Goal: Task Accomplishment & Management: Use online tool/utility

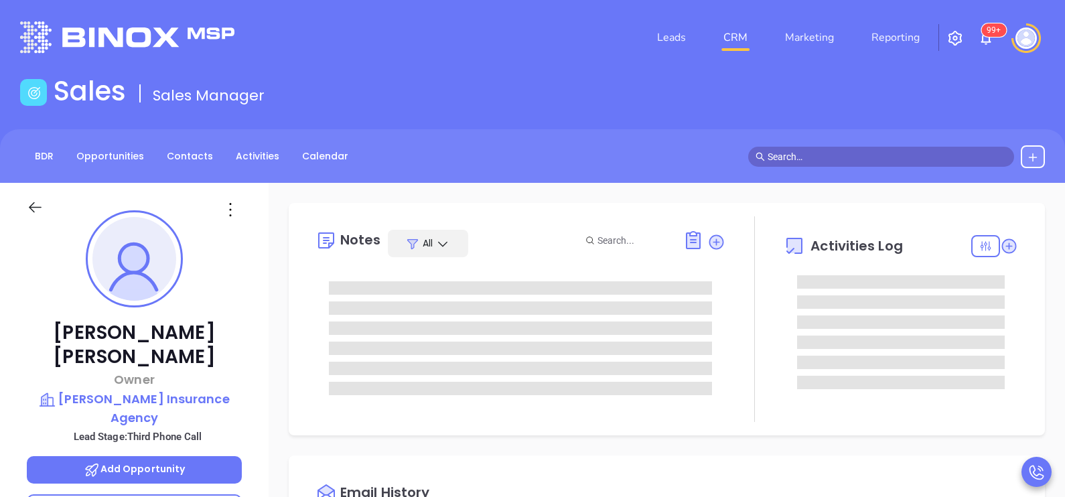
type input "[DATE]"
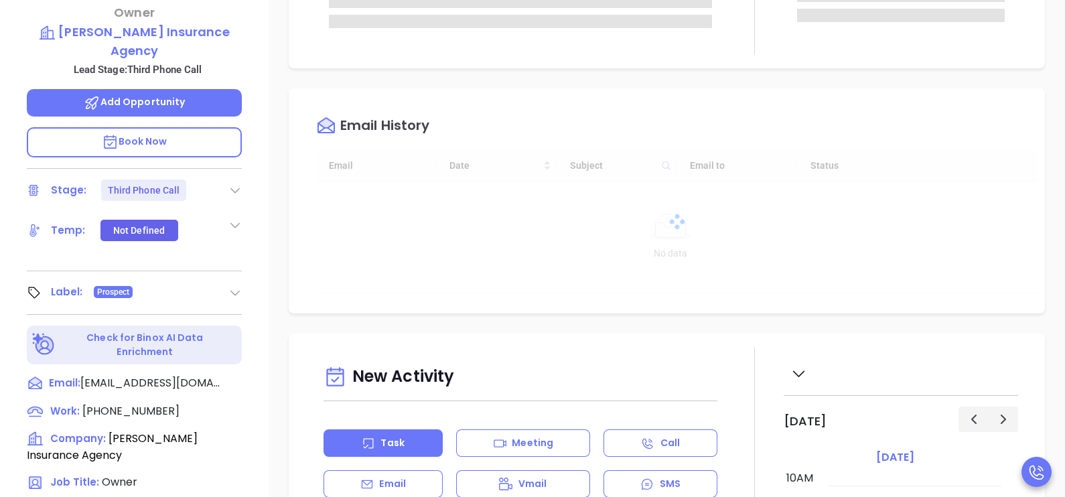
type input "[PERSON_NAME]"
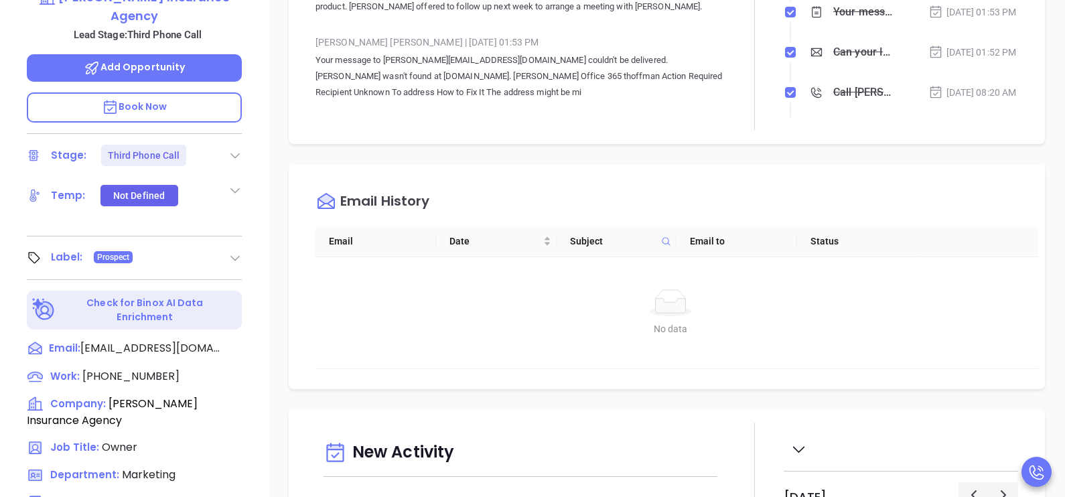
scroll to position [221, 0]
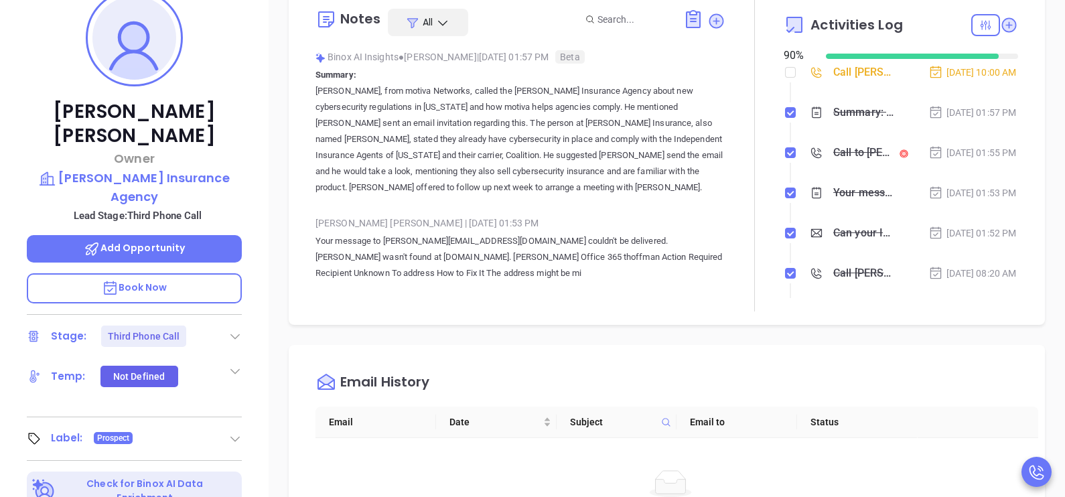
click at [818, 163] on div "Call to Timothy Hoffman" at bounding box center [852, 153] width 84 height 20
click at [834, 163] on div "Call to Timothy Hoffman" at bounding box center [864, 153] width 60 height 20
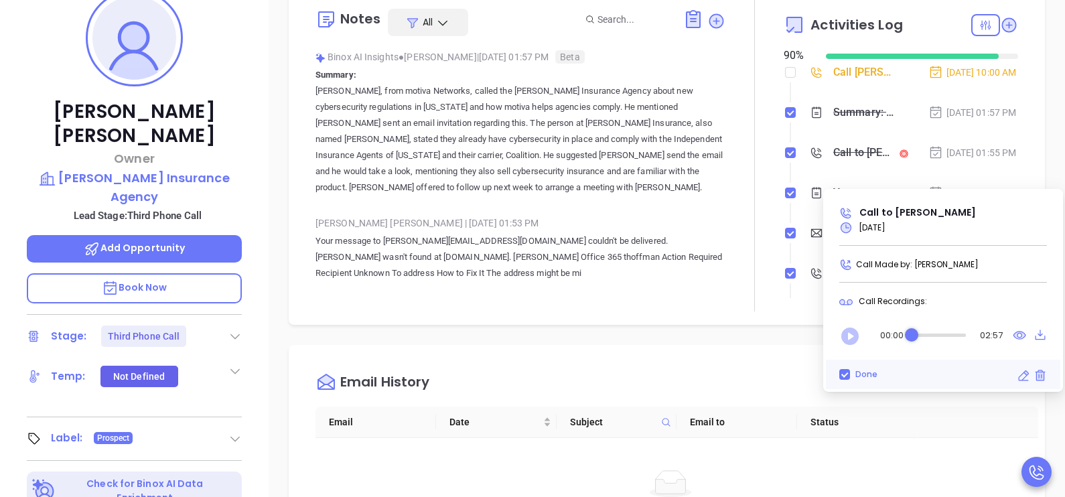
click at [857, 334] on icon "Play" at bounding box center [850, 336] width 17 height 17
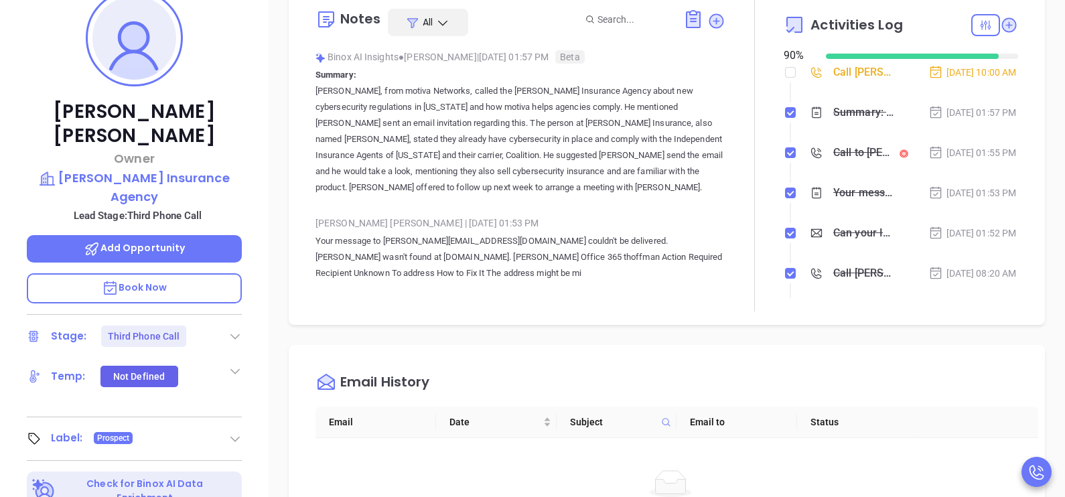
click at [1042, 133] on div "Notes All Binox AI Insights ● Karina Genovez | Sep 18, 2025 01:57 PM Beta Summa…" at bounding box center [667, 431] width 797 height 938
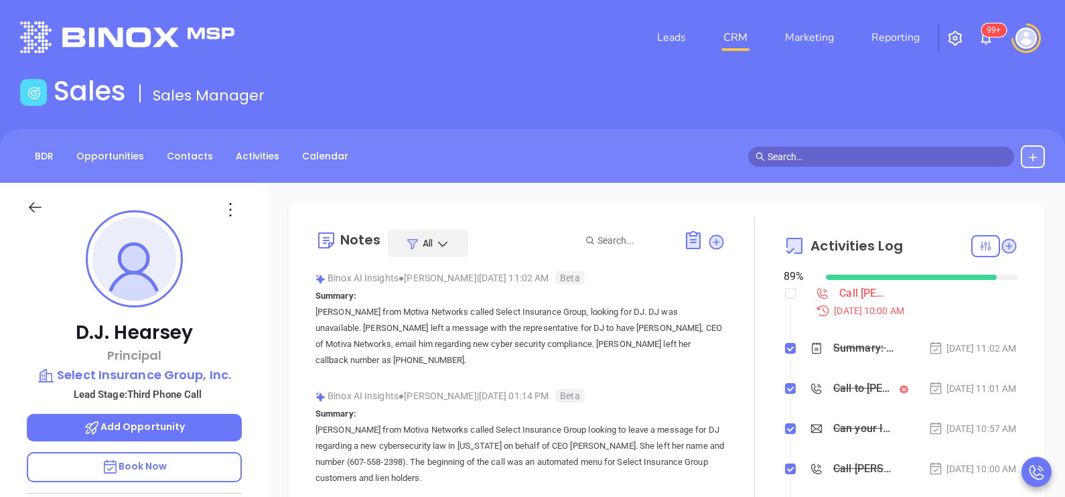
scroll to position [389, 0]
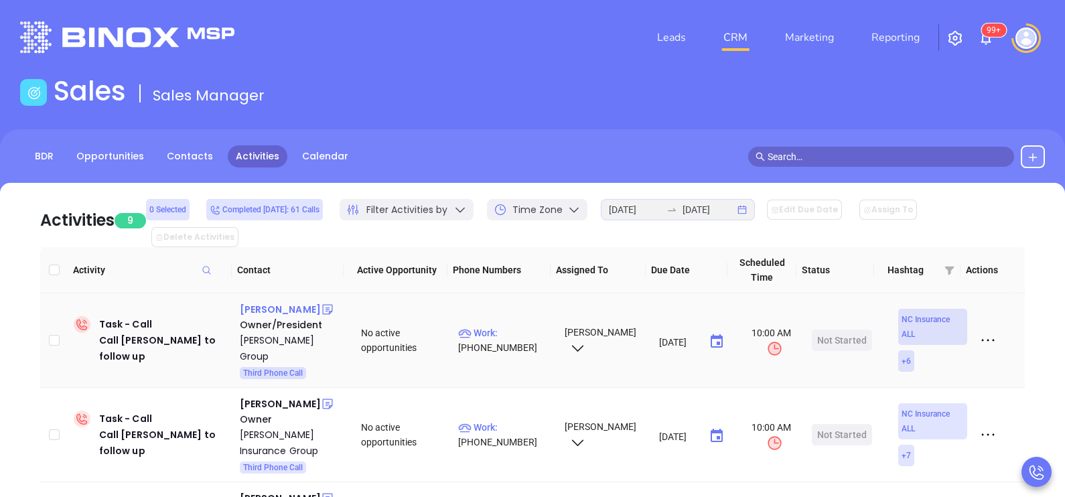
click at [289, 302] on div "Chad Laymon" at bounding box center [280, 310] width 81 height 16
click at [508, 326] on p "Work : (910) 791-2259" at bounding box center [505, 340] width 94 height 29
type input "(910) 791-2259"
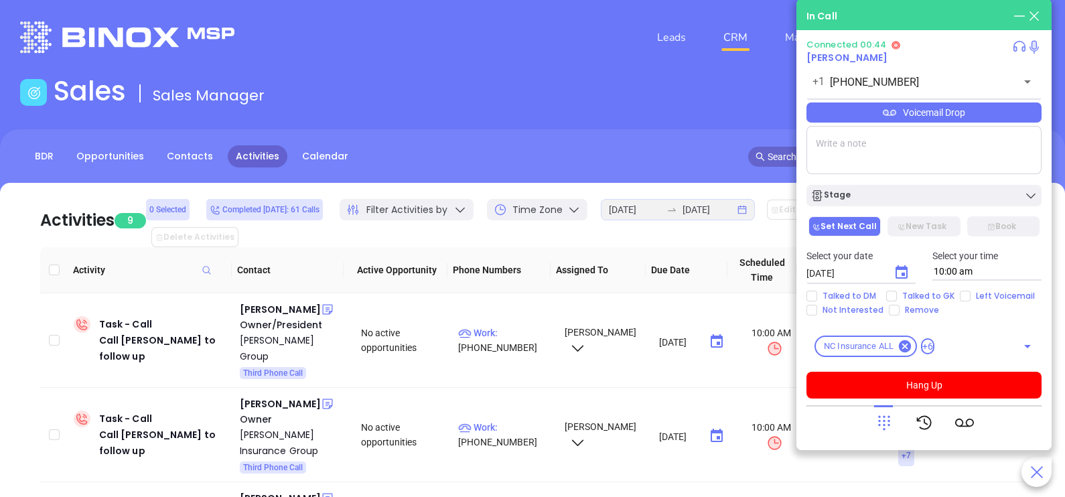
click at [940, 123] on div "Voicemail Drop" at bounding box center [924, 113] width 235 height 20
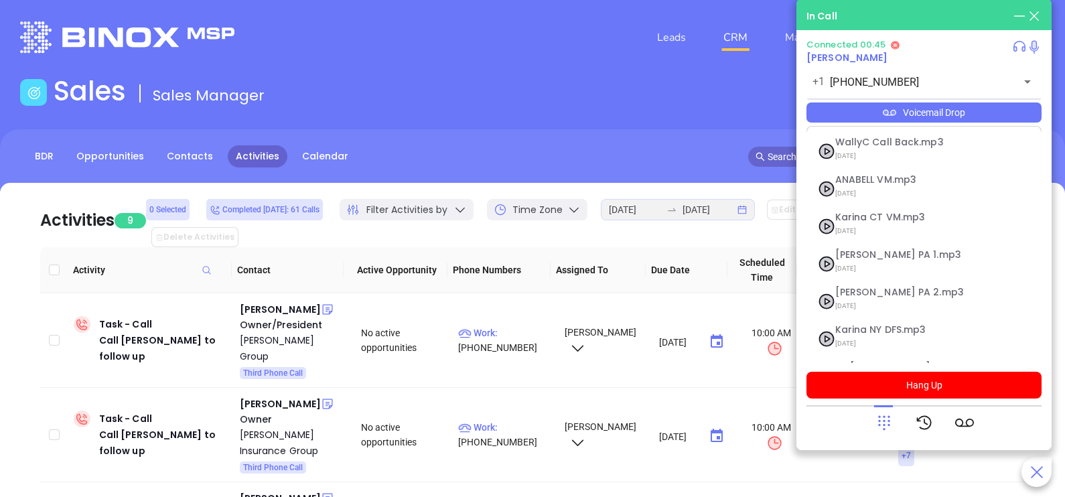
scroll to position [108, 0]
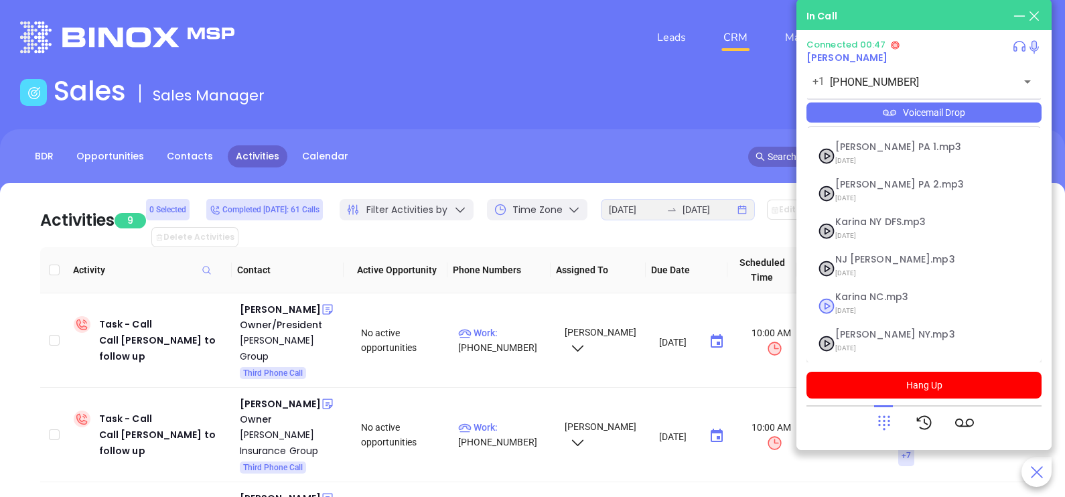
click at [864, 302] on span "09/10/2025" at bounding box center [908, 310] width 145 height 17
checkbox input "true"
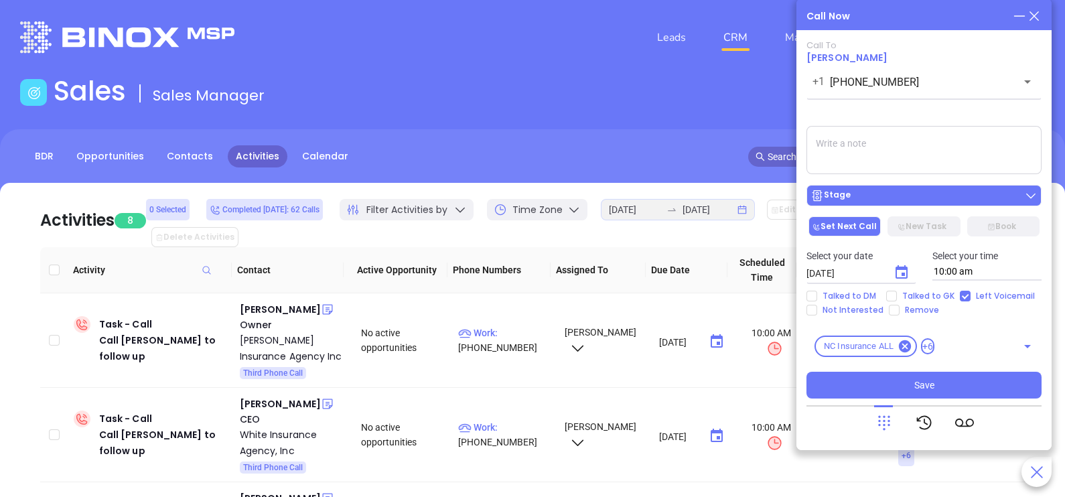
click at [942, 190] on div "Stage" at bounding box center [924, 195] width 227 height 13
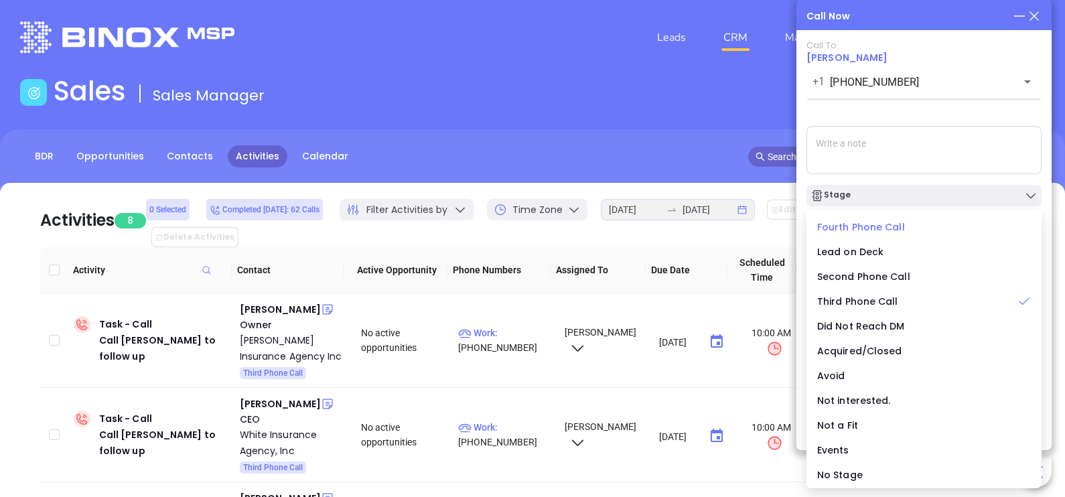
click at [865, 222] on span "Fourth Phone Call" at bounding box center [862, 226] width 88 height 13
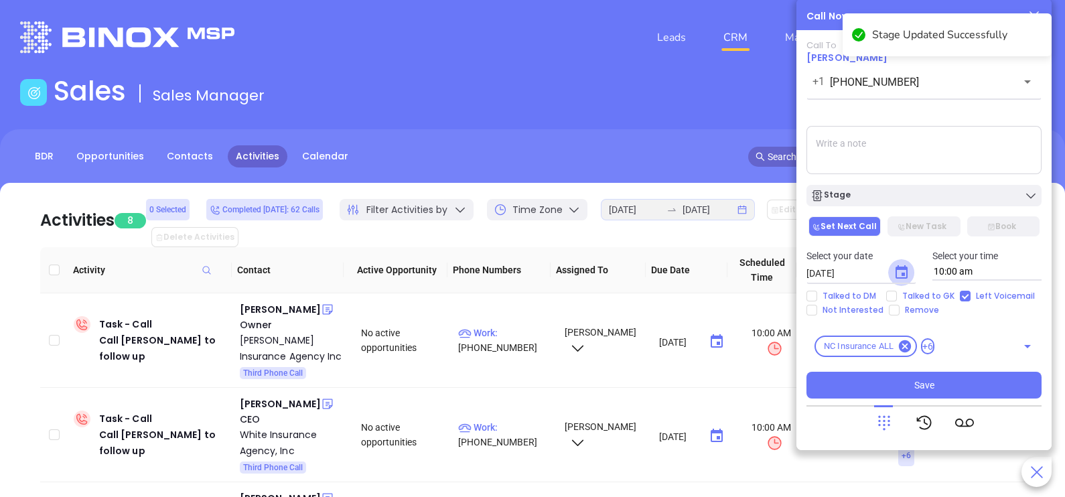
click at [899, 275] on icon "Choose date, selected date is Sep 23, 2025" at bounding box center [902, 273] width 16 height 16
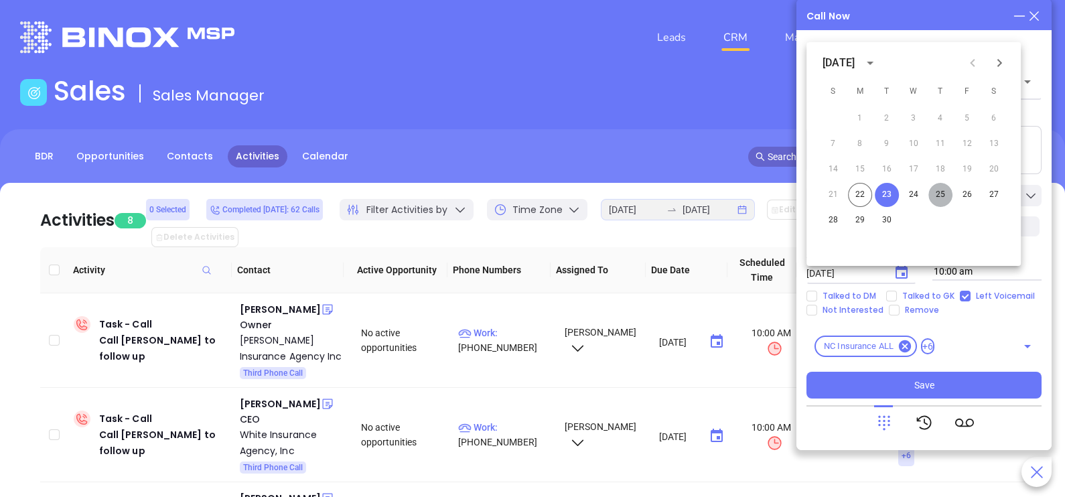
click at [938, 196] on button "25" at bounding box center [941, 195] width 24 height 24
type input "09/25/2025"
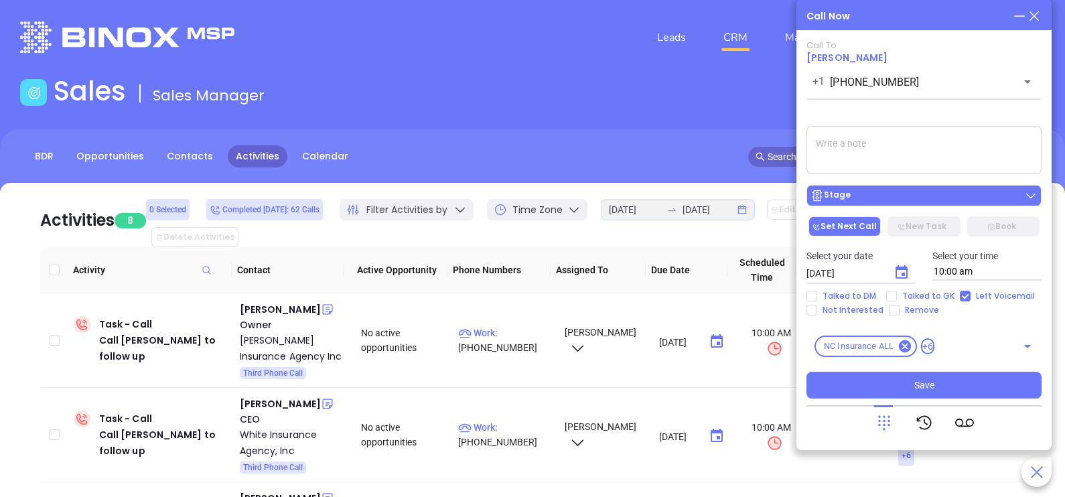
click at [915, 200] on div "Stage" at bounding box center [924, 195] width 227 height 13
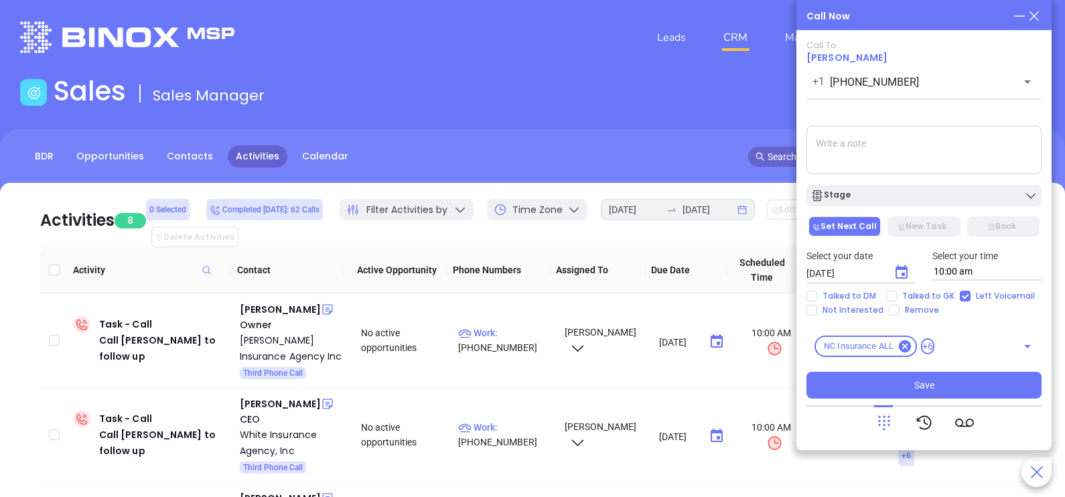
click at [936, 151] on textarea at bounding box center [924, 150] width 235 height 48
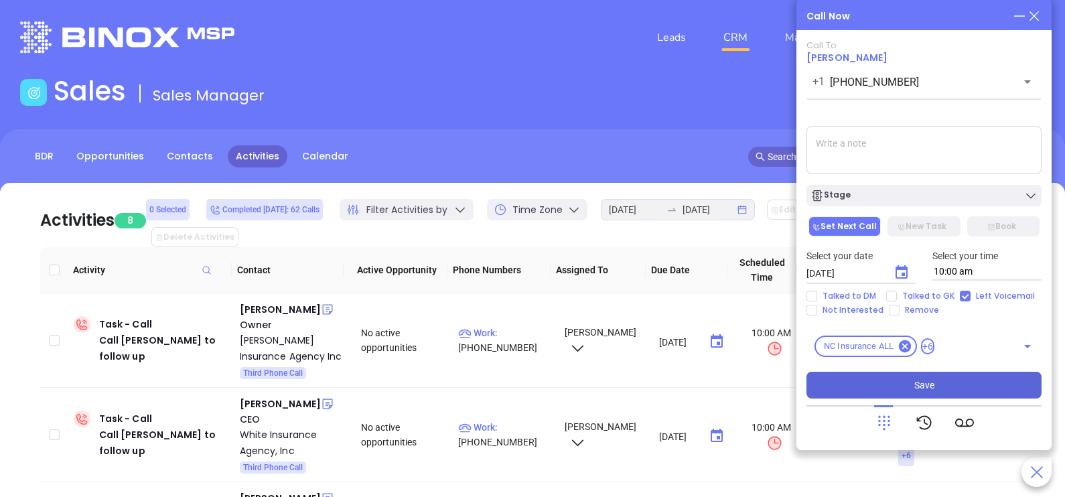
click at [922, 384] on span "Save" at bounding box center [925, 385] width 20 height 15
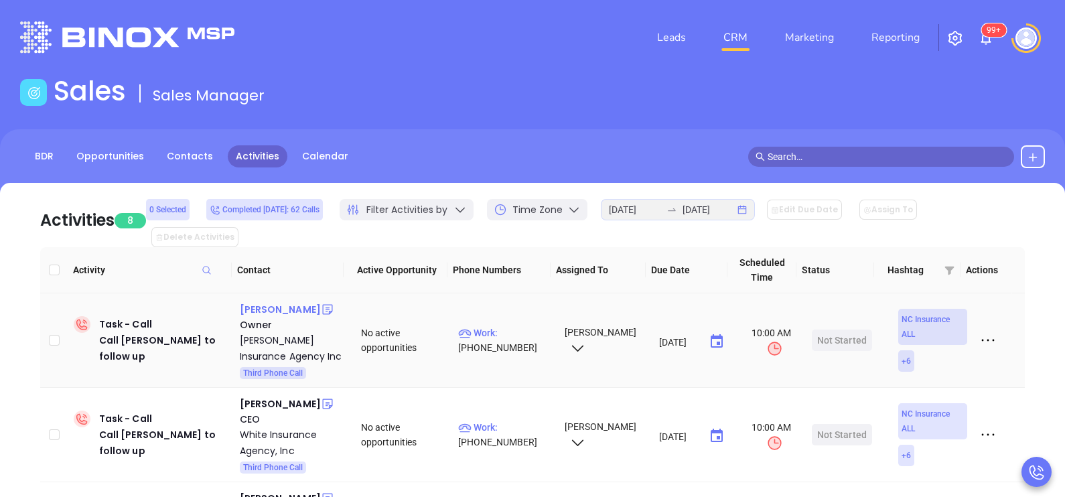
click at [256, 302] on div "Christy Rogers" at bounding box center [280, 310] width 81 height 16
click at [520, 326] on p "Work : (704) 861-0100" at bounding box center [505, 340] width 94 height 29
type input "(704) 861-0100"
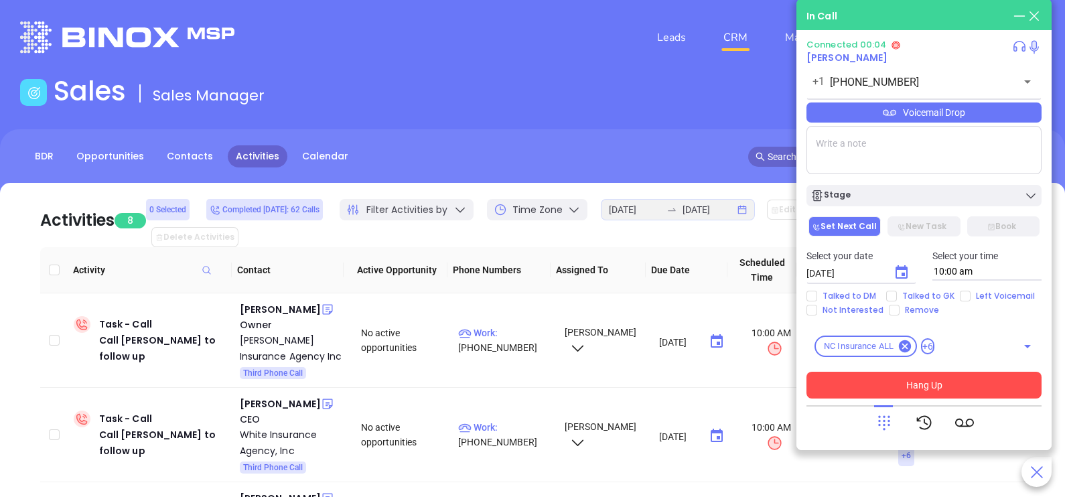
click at [950, 120] on div "Voicemail Drop" at bounding box center [924, 113] width 235 height 20
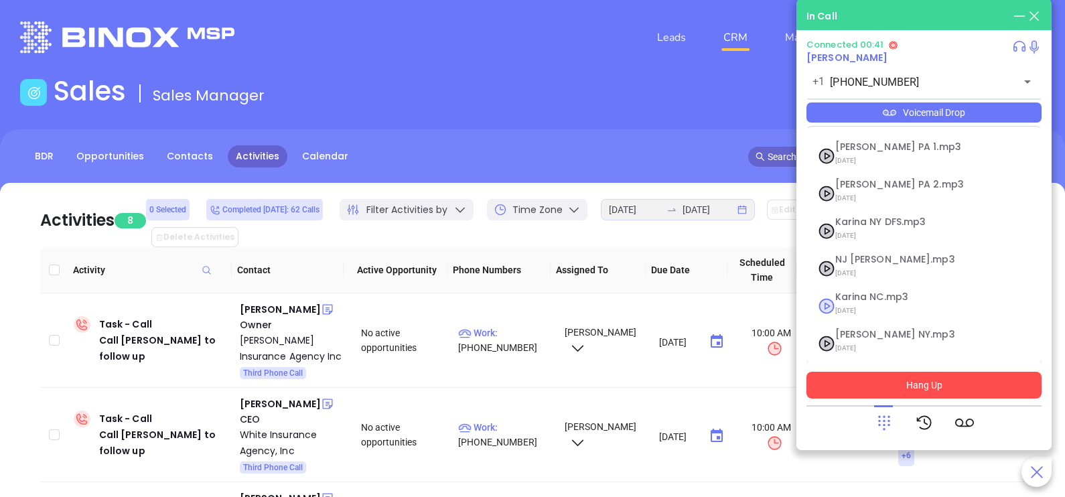
click at [860, 308] on span "09/10/2025" at bounding box center [908, 310] width 145 height 17
checkbox input "true"
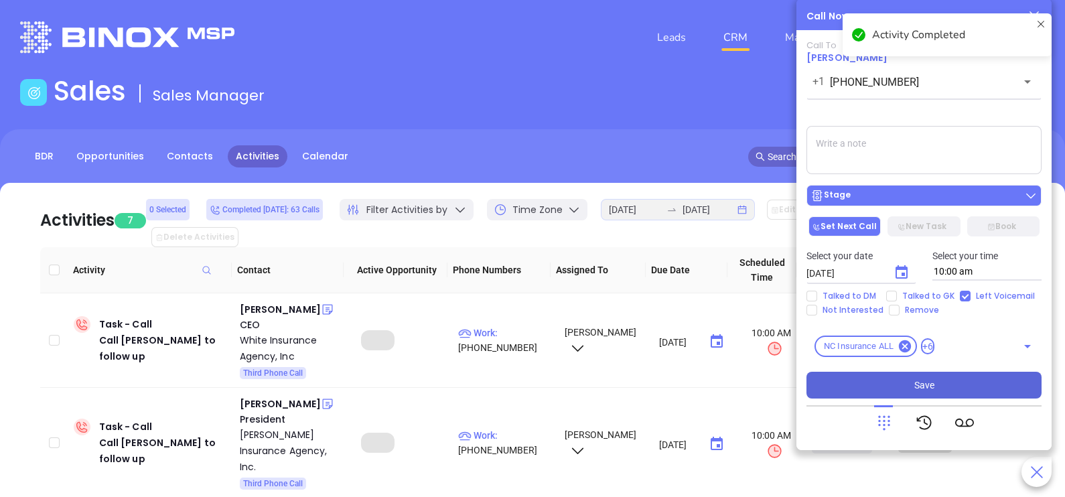
click at [932, 195] on div "Stage" at bounding box center [924, 195] width 227 height 13
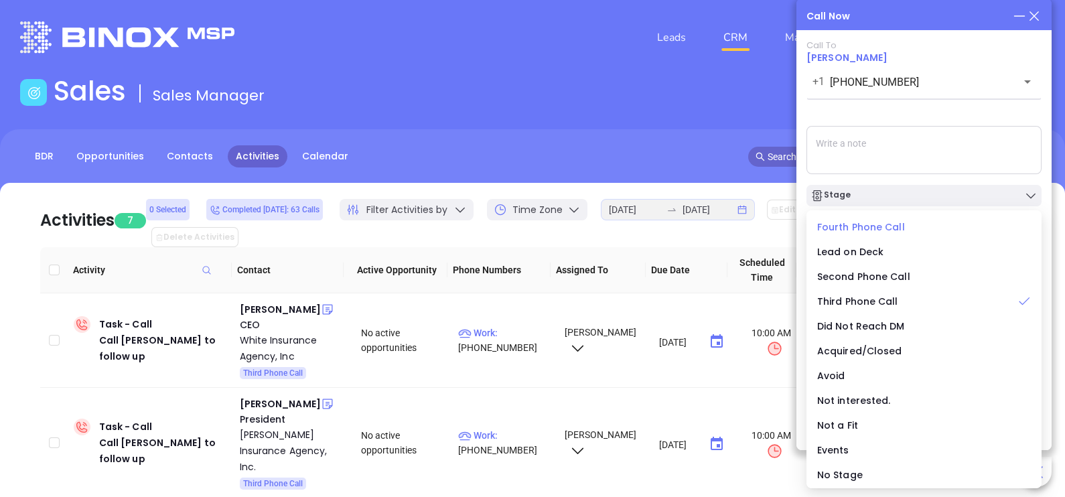
click at [868, 228] on span "Fourth Phone Call" at bounding box center [862, 226] width 88 height 13
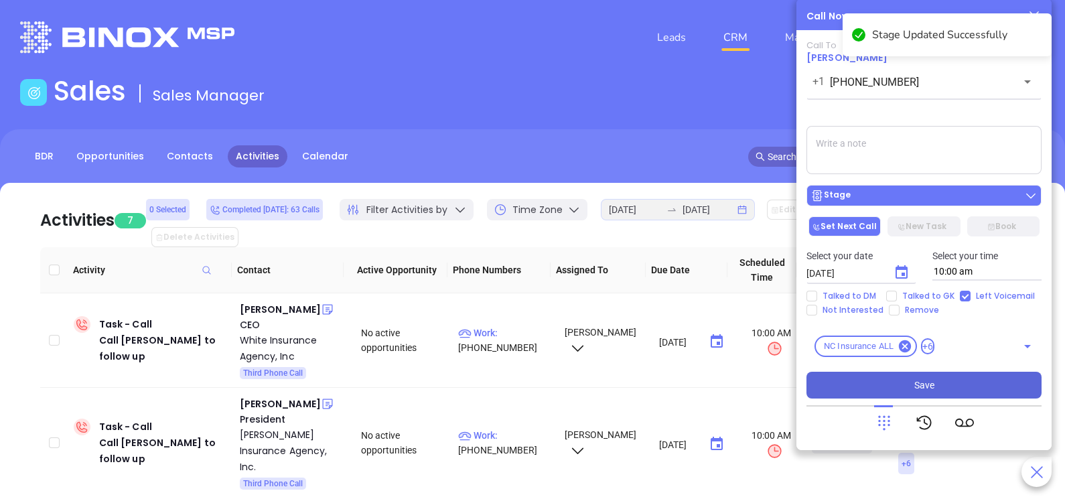
click at [913, 202] on div "Stage" at bounding box center [924, 195] width 227 height 13
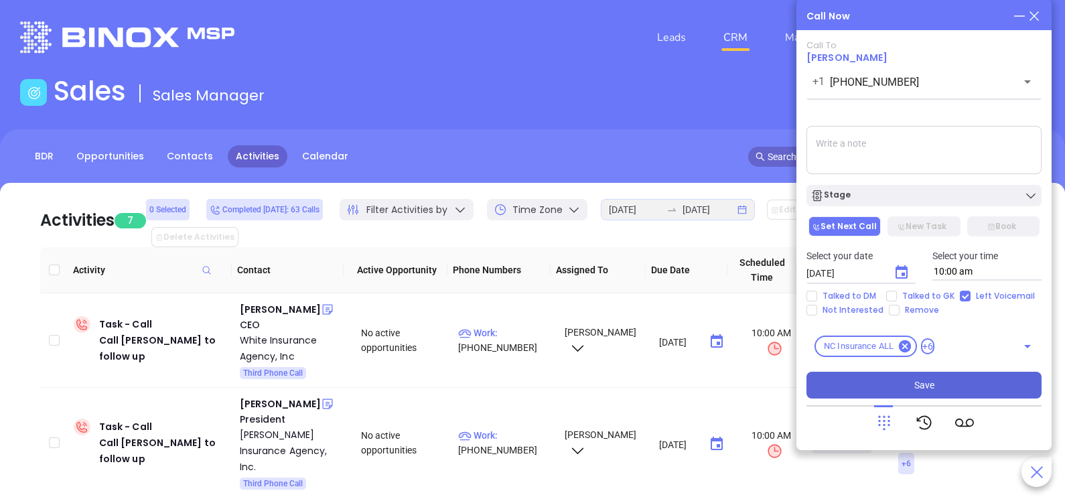
click at [941, 154] on textarea at bounding box center [924, 150] width 235 height 48
click at [901, 273] on icon "Choose date, selected date is Sep 23, 2025" at bounding box center [902, 273] width 16 height 16
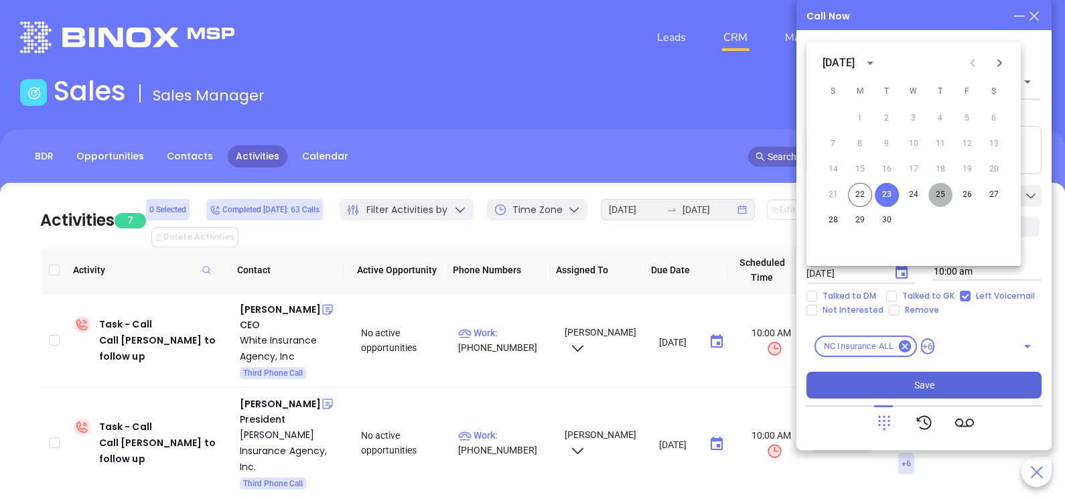
click at [942, 198] on button "25" at bounding box center [941, 195] width 24 height 24
type input "09/25/2025"
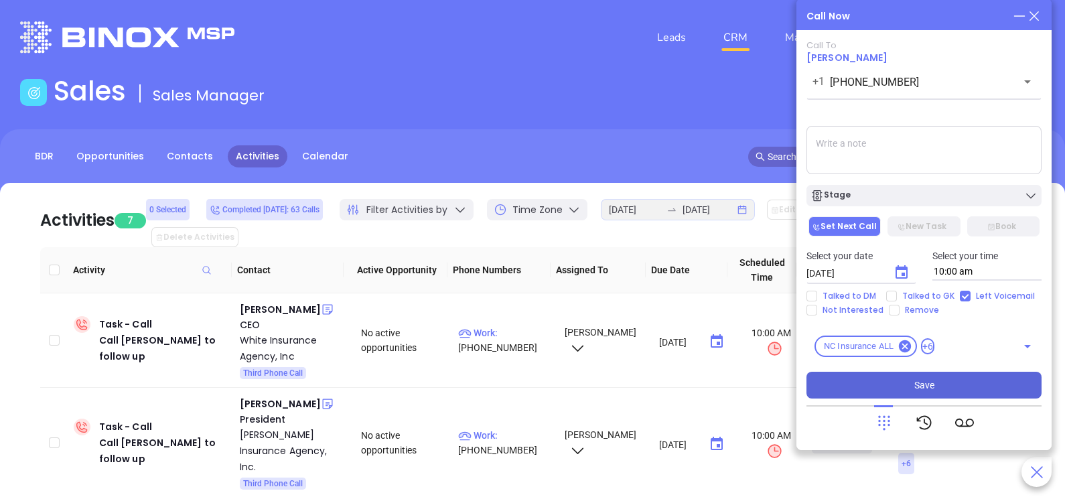
click at [915, 389] on span "Save" at bounding box center [925, 385] width 20 height 15
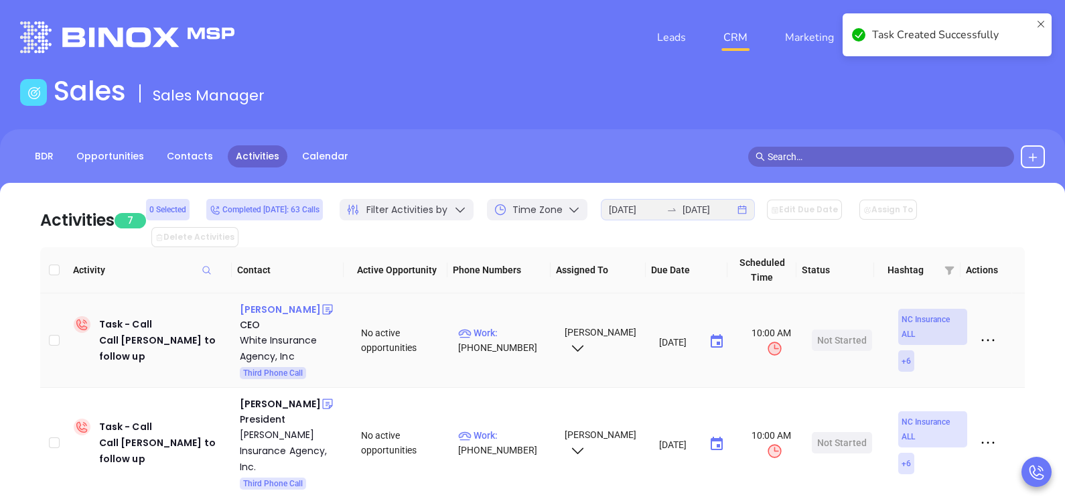
click at [271, 302] on div "Bill White" at bounding box center [280, 310] width 81 height 16
click at [507, 326] on p "Work : (828) 669-7912" at bounding box center [505, 340] width 94 height 29
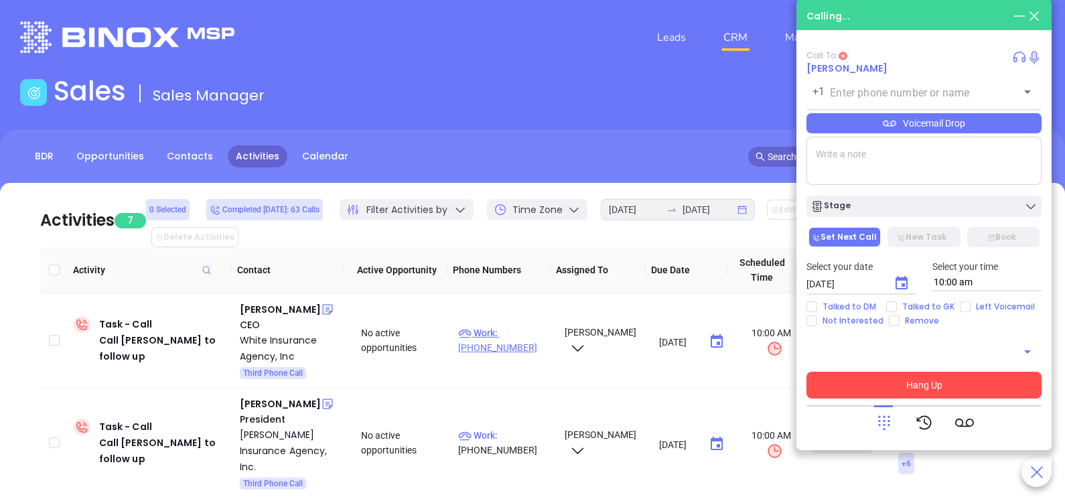
type input "(828) 669-7912"
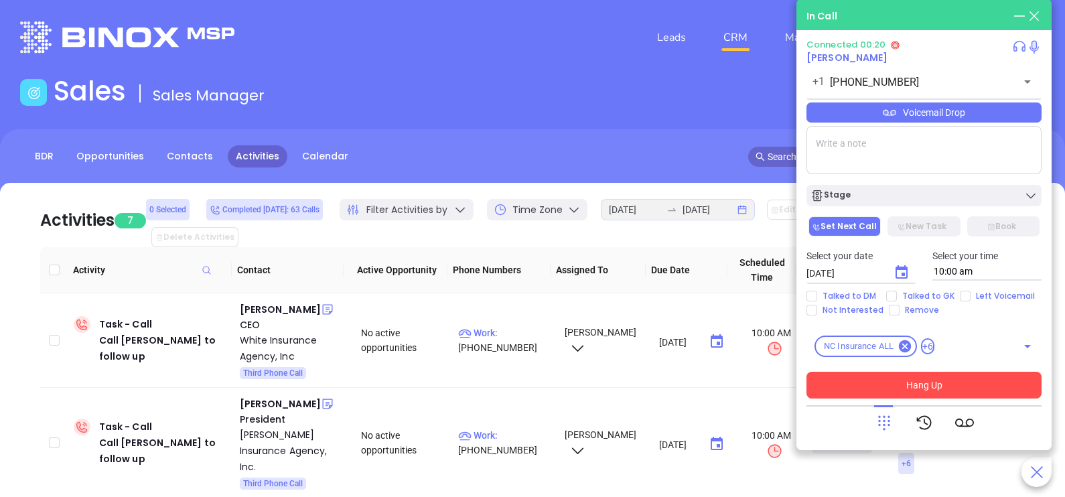
click at [1010, 110] on div "Voicemail Drop" at bounding box center [924, 113] width 235 height 20
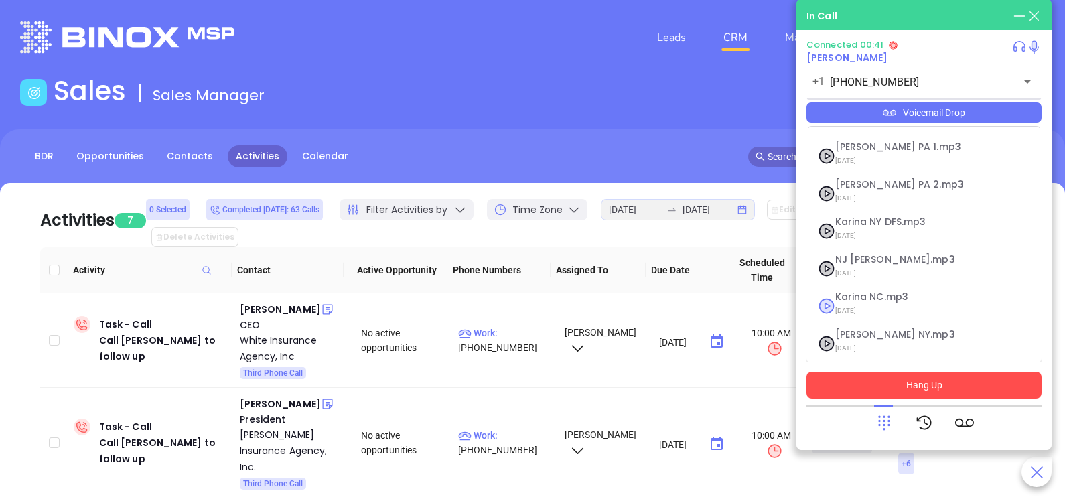
click at [864, 302] on span "09/10/2025" at bounding box center [908, 310] width 145 height 17
checkbox input "true"
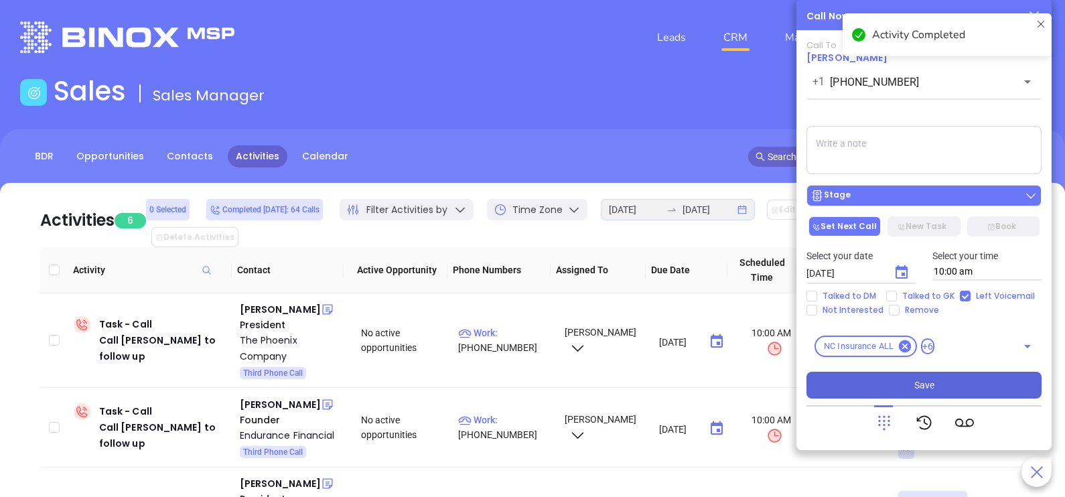
click at [889, 201] on div "Stage" at bounding box center [924, 195] width 227 height 13
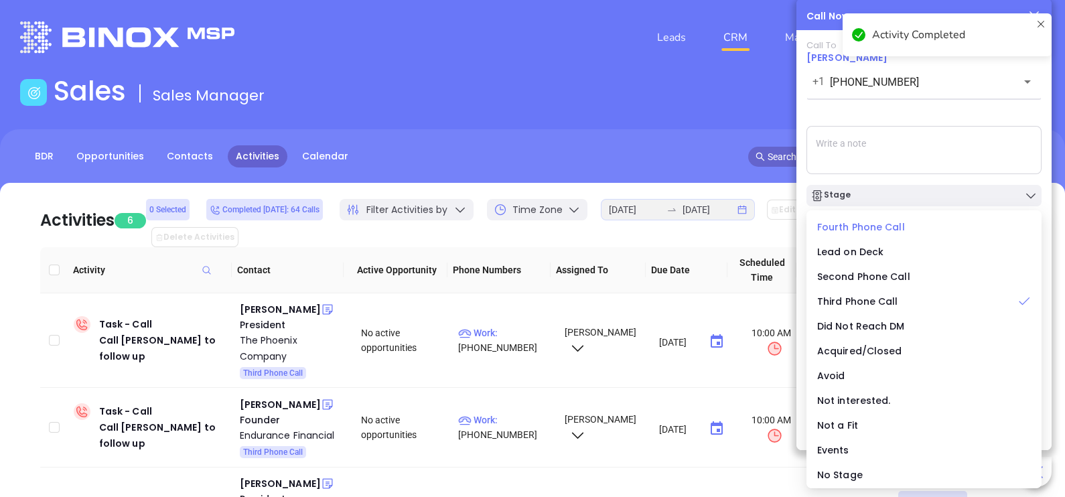
click at [855, 227] on span "Fourth Phone Call" at bounding box center [862, 226] width 88 height 13
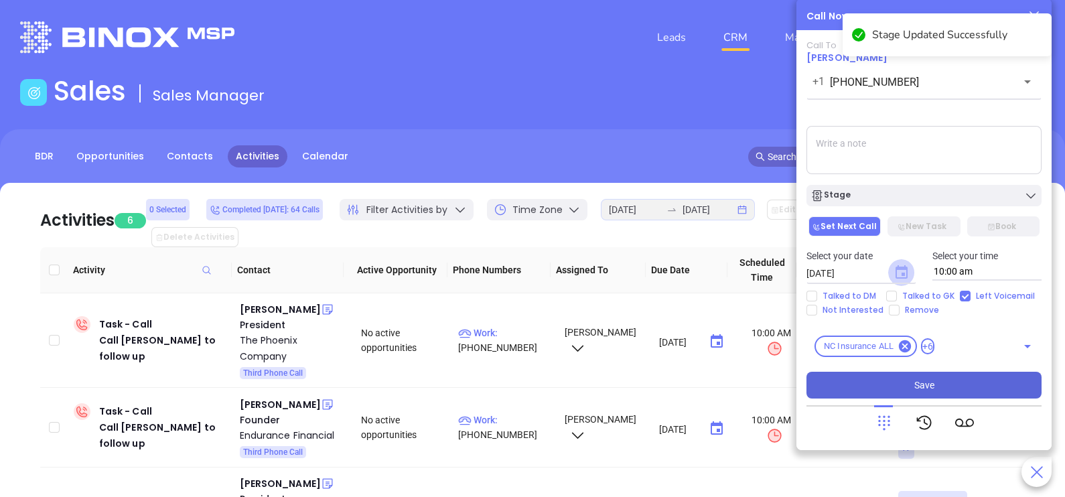
click at [901, 270] on icon "Choose date, selected date is Sep 23, 2025" at bounding box center [902, 271] width 12 height 13
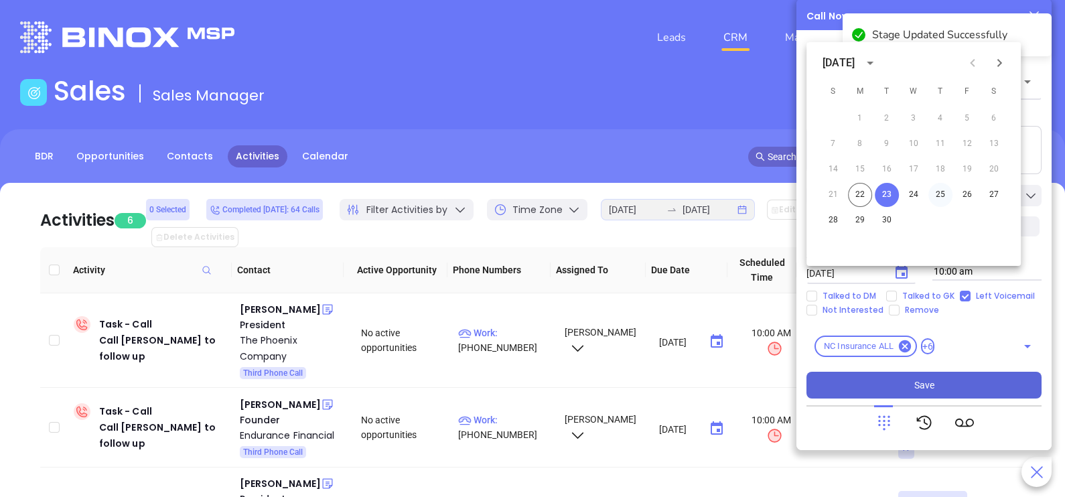
click at [937, 197] on button "25" at bounding box center [941, 195] width 24 height 24
type input "09/25/2025"
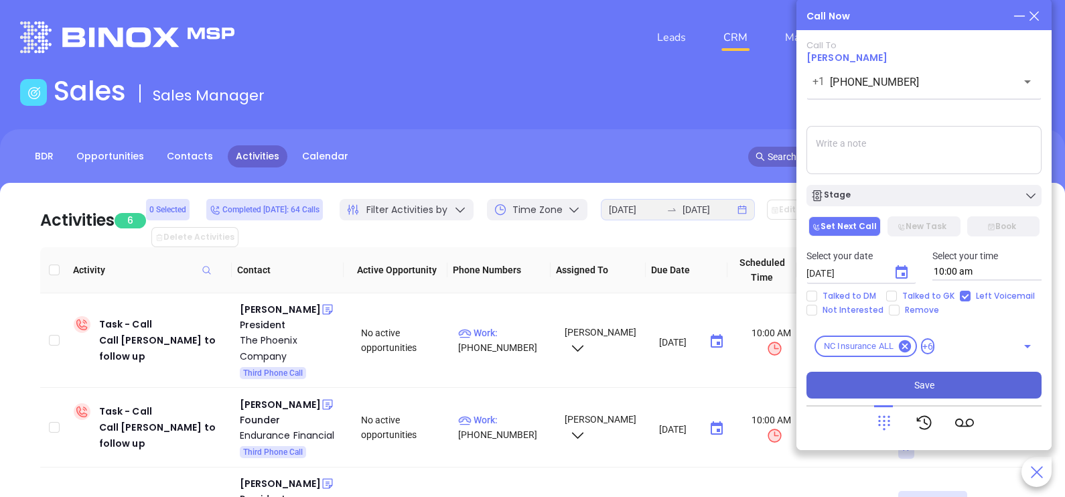
click at [925, 396] on button "Save" at bounding box center [924, 385] width 235 height 27
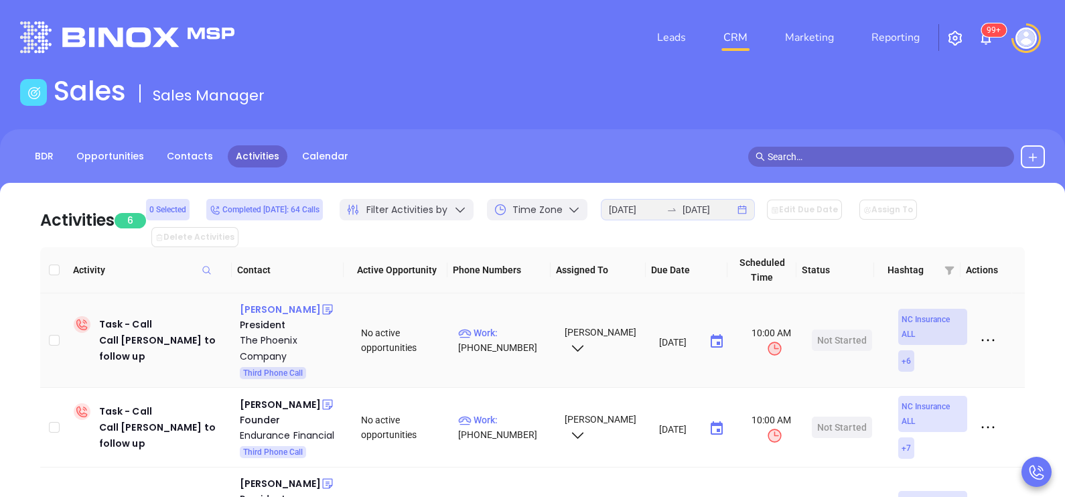
click at [282, 302] on div "Buddy McSwain" at bounding box center [280, 310] width 81 height 16
click at [516, 326] on p "Work : (336) 765-9332" at bounding box center [505, 340] width 94 height 29
type input "(336) 765-9332"
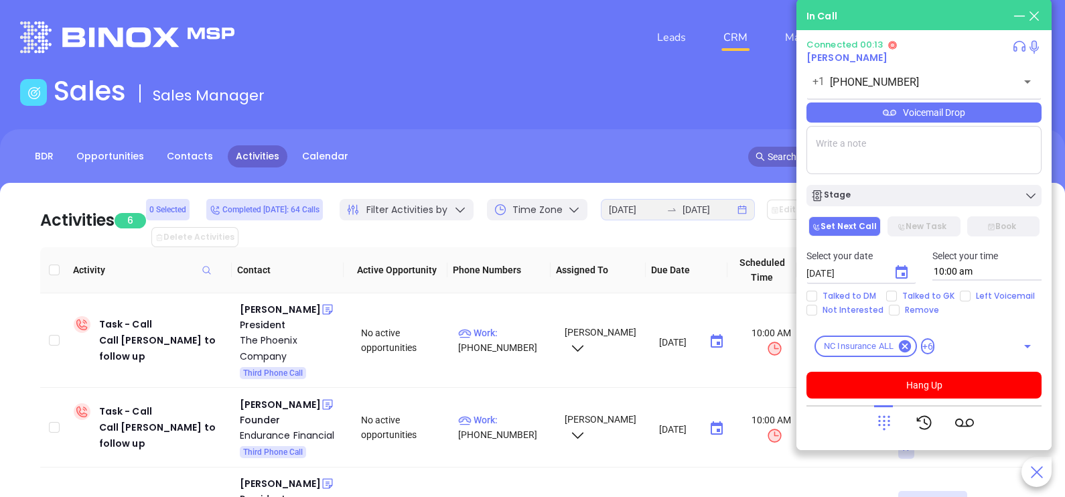
click at [889, 423] on icon at bounding box center [884, 422] width 19 height 19
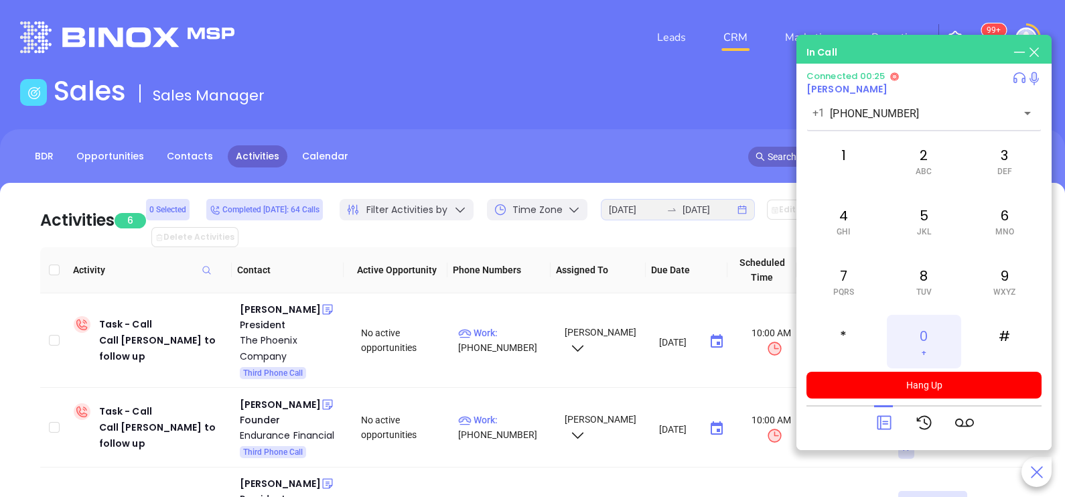
click at [927, 349] on div "0 +" at bounding box center [924, 342] width 74 height 54
click at [888, 419] on icon at bounding box center [884, 422] width 19 height 19
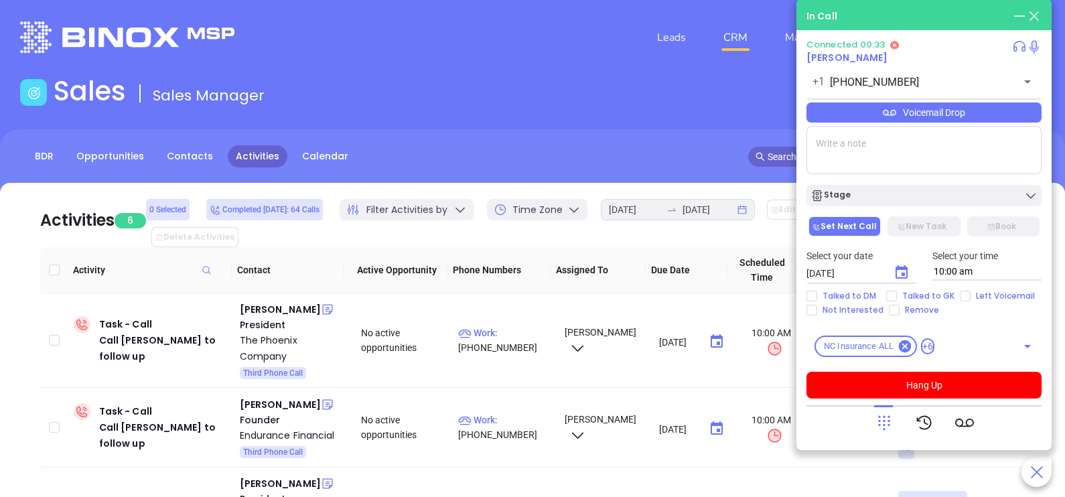
click at [989, 115] on div "Voicemail Drop" at bounding box center [924, 113] width 235 height 20
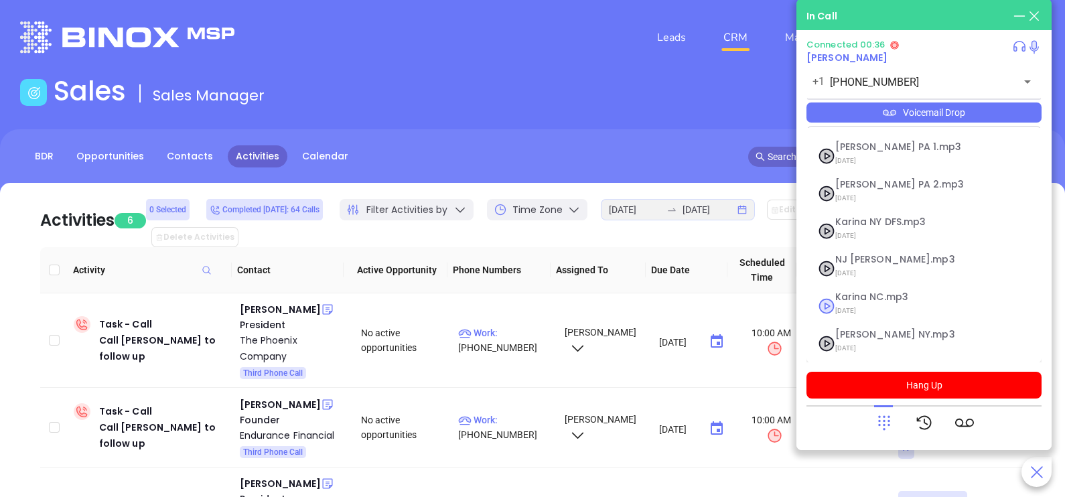
click at [886, 301] on span "Karina NC.mp3" at bounding box center [908, 297] width 145 height 10
checkbox input "true"
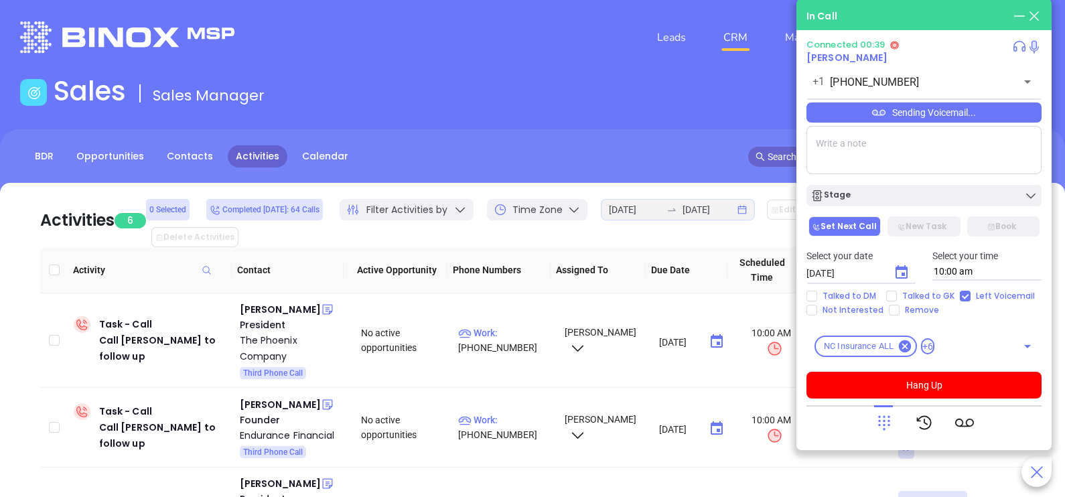
click at [881, 428] on icon at bounding box center [884, 422] width 19 height 19
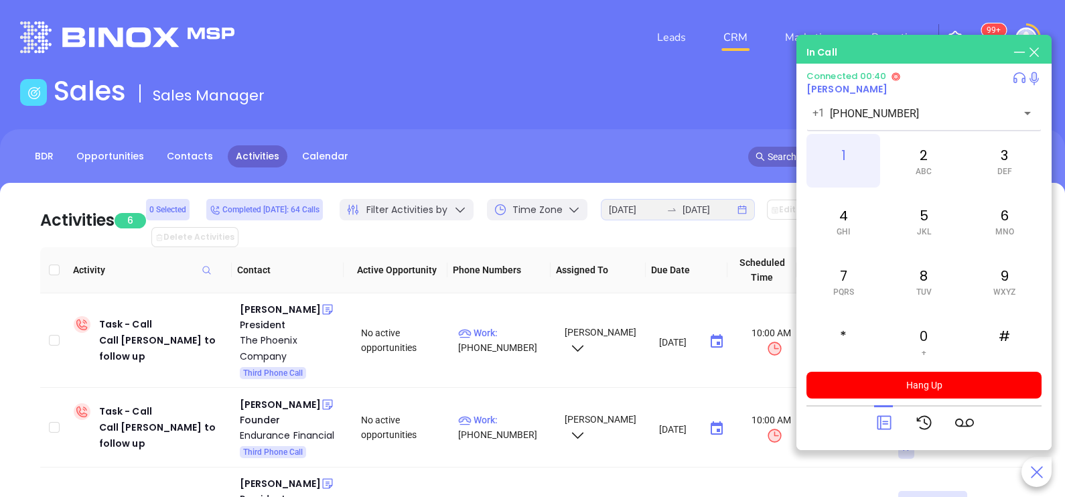
click at [850, 168] on div "1" at bounding box center [844, 161] width 74 height 54
click at [858, 163] on div "1" at bounding box center [844, 161] width 74 height 54
click at [883, 421] on icon at bounding box center [884, 422] width 19 height 19
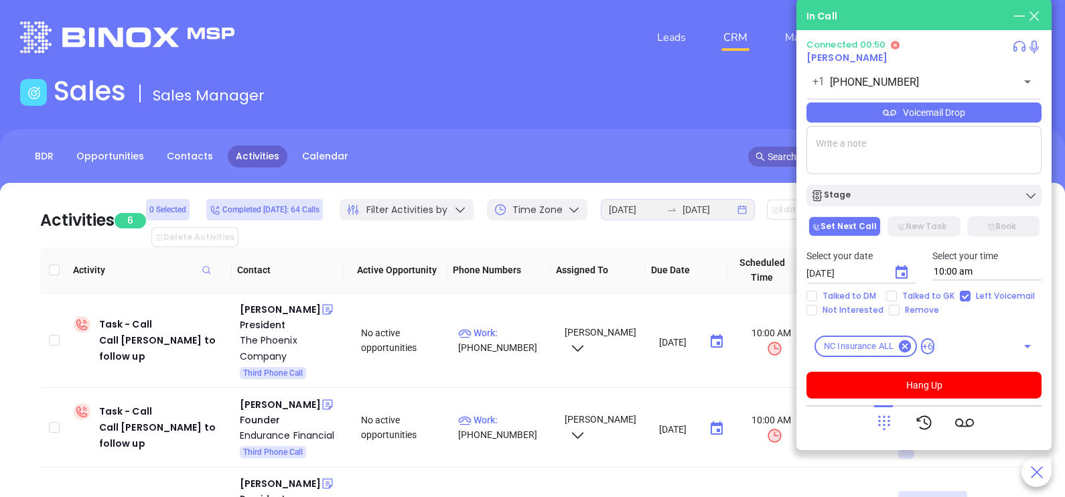
click at [884, 415] on icon at bounding box center [884, 422] width 19 height 19
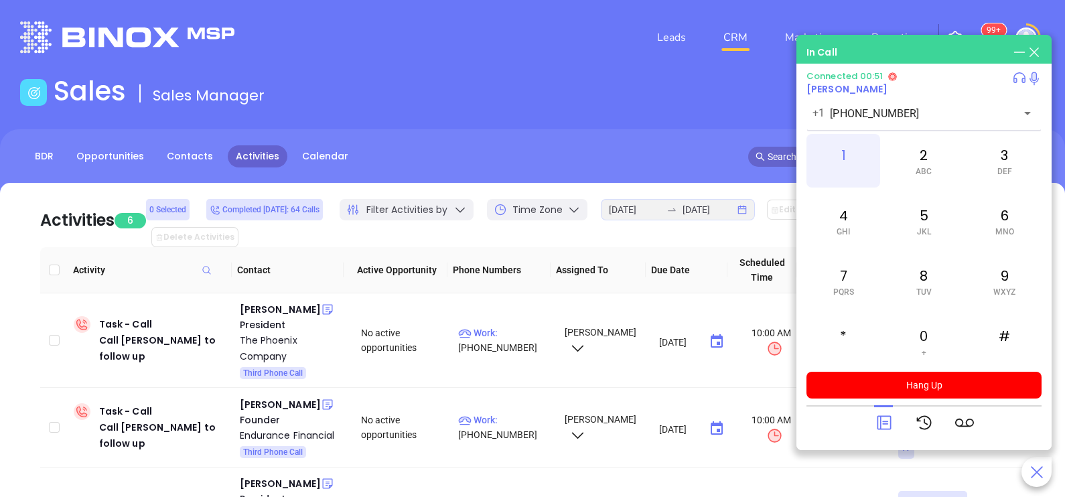
click at [842, 161] on div "1" at bounding box center [844, 161] width 74 height 54
click at [880, 417] on icon at bounding box center [884, 422] width 19 height 19
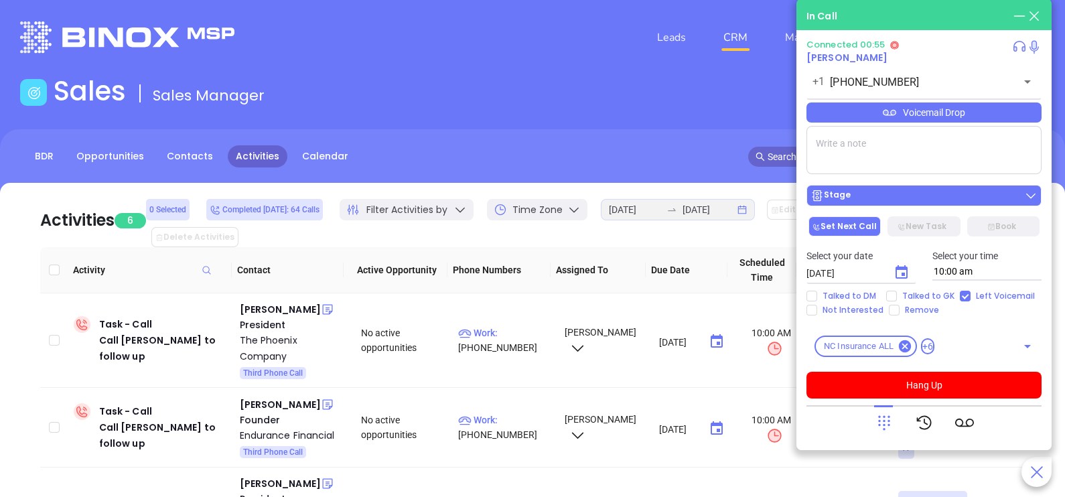
click at [947, 202] on div "Stage" at bounding box center [924, 195] width 227 height 13
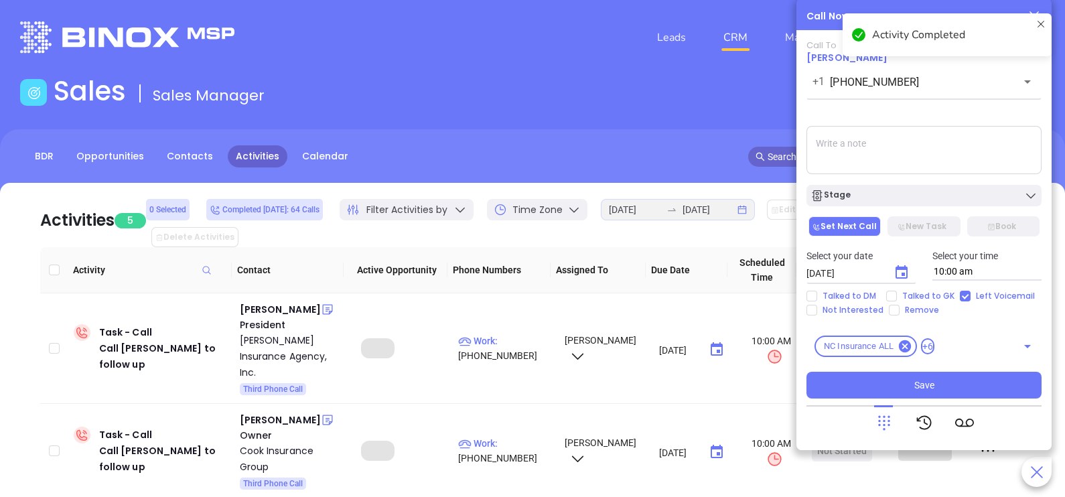
click at [899, 161] on textarea at bounding box center [924, 150] width 235 height 48
click at [906, 271] on icon "Choose date, selected date is Sep 23, 2025" at bounding box center [902, 271] width 12 height 13
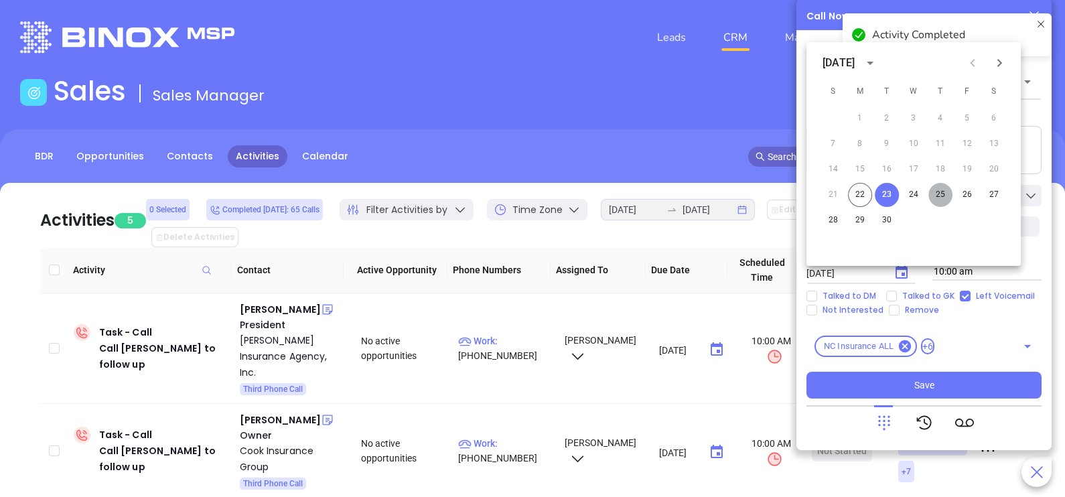
click at [935, 197] on button "25" at bounding box center [941, 195] width 24 height 24
type input "09/25/2025"
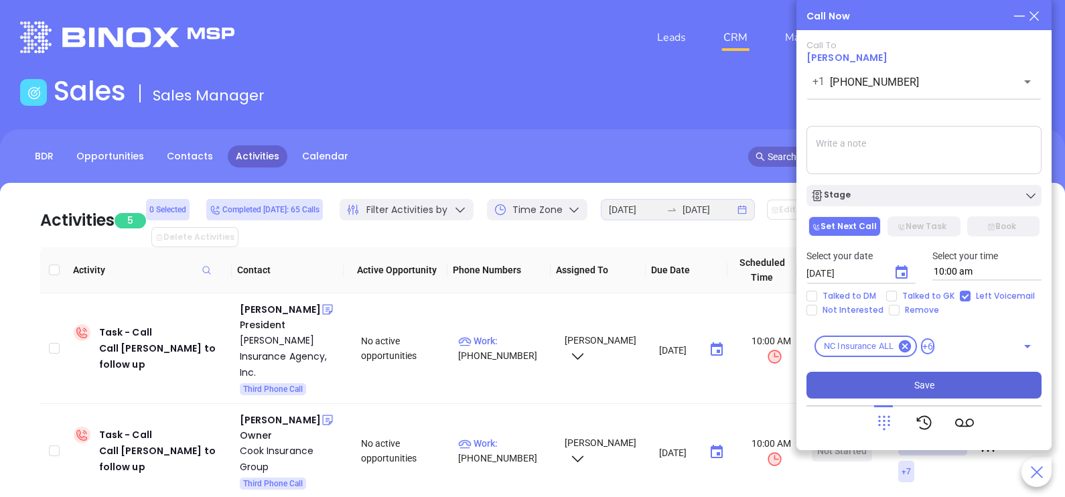
click at [935, 383] on button "Save" at bounding box center [924, 385] width 235 height 27
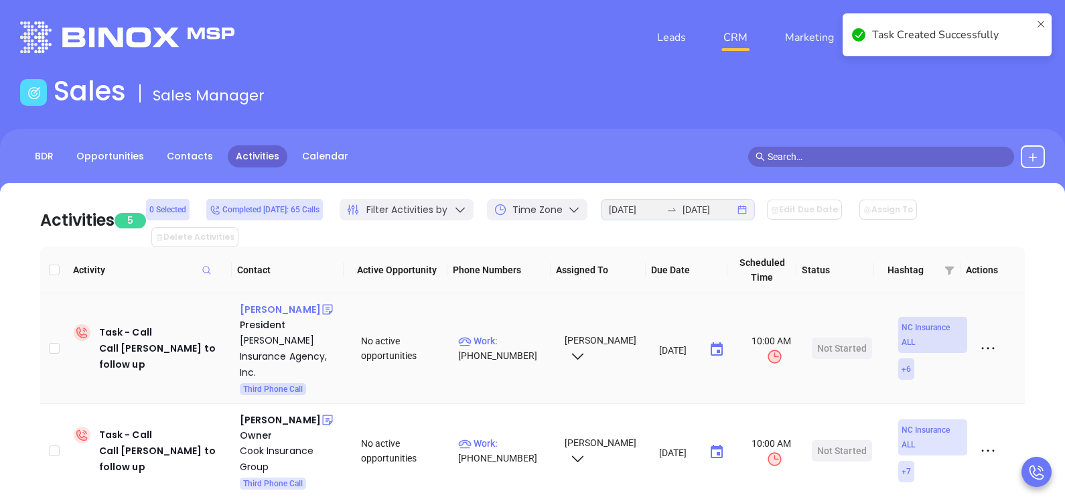
click at [279, 306] on div "Alanna Messimore" at bounding box center [280, 310] width 81 height 16
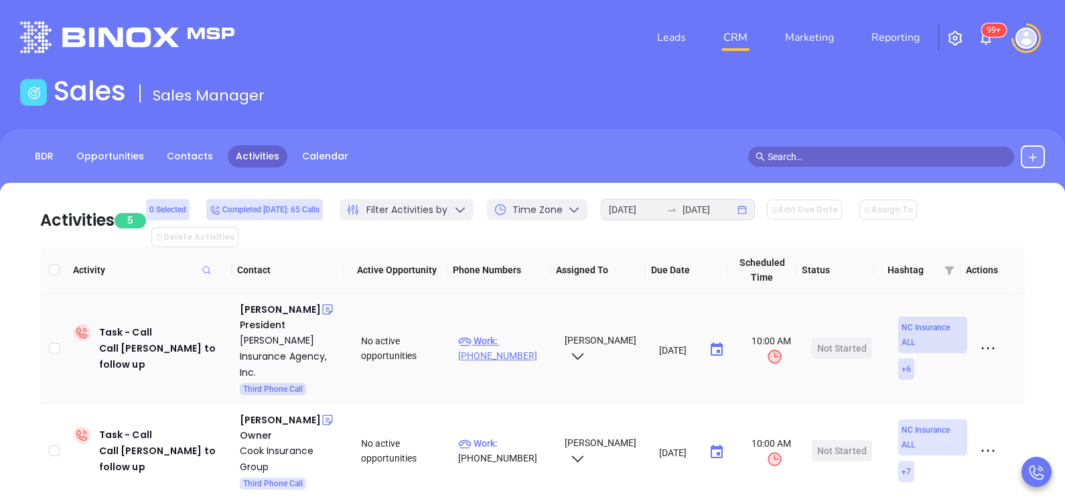
click at [520, 334] on p "Work : (919) 772-0233" at bounding box center [505, 348] width 94 height 29
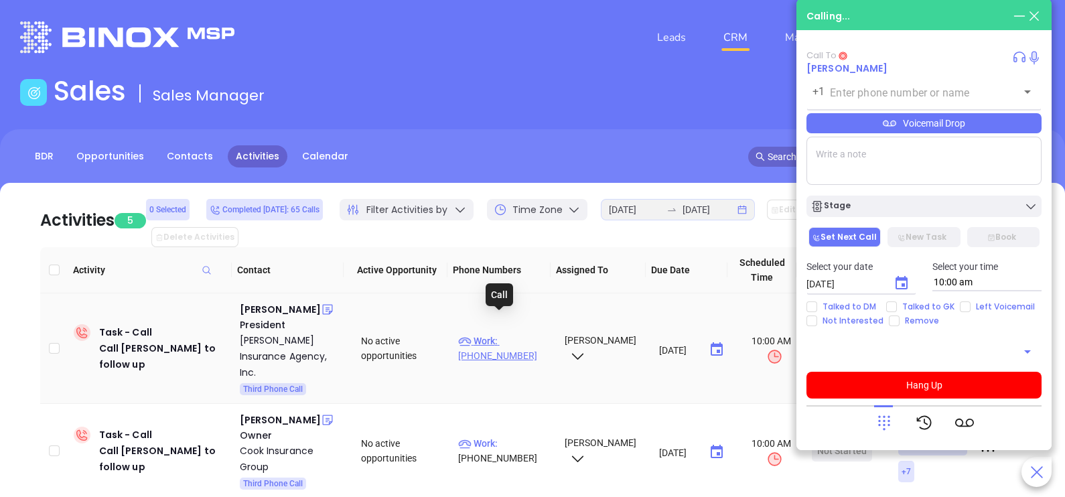
type input "(919) 772-0233"
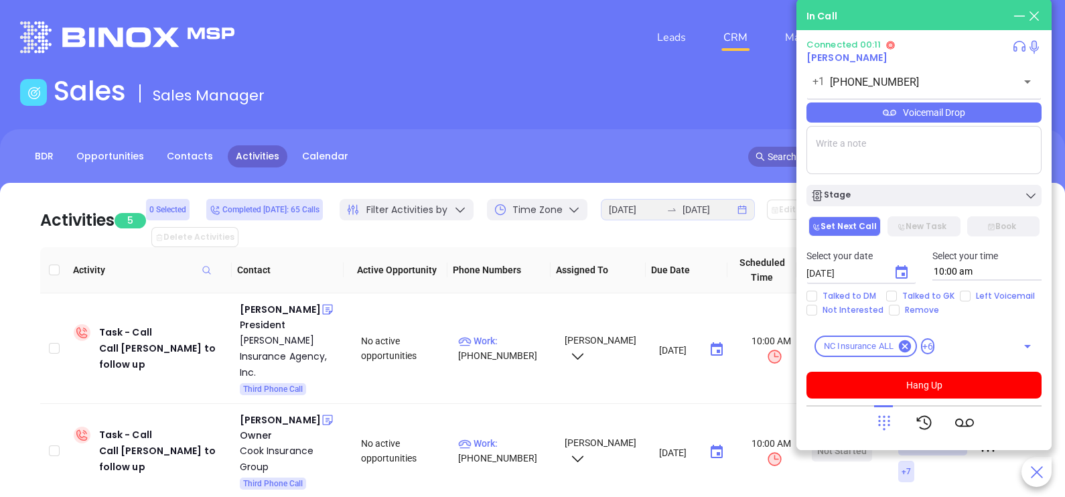
click at [973, 122] on div "Voicemail Drop" at bounding box center [924, 113] width 235 height 20
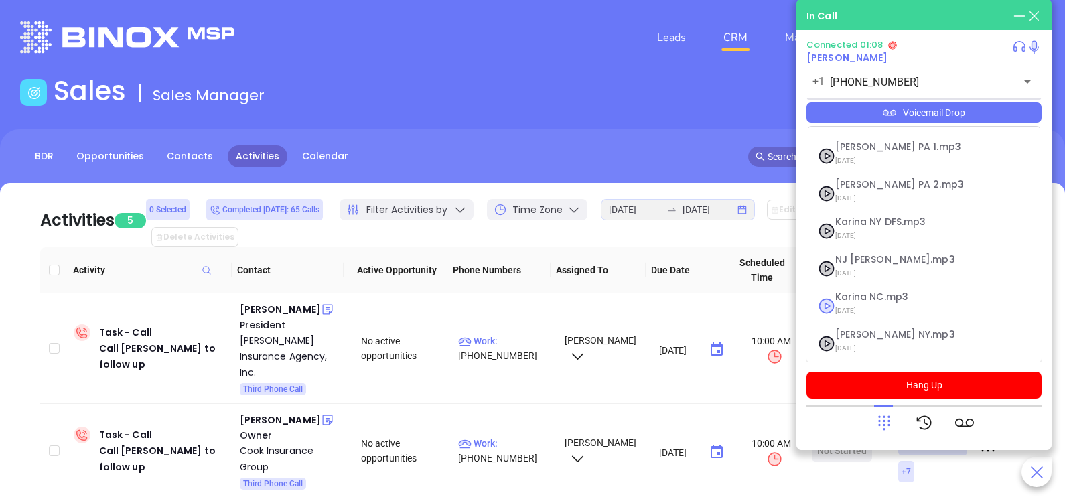
click at [881, 308] on span "09/10/2025" at bounding box center [908, 310] width 145 height 17
checkbox input "true"
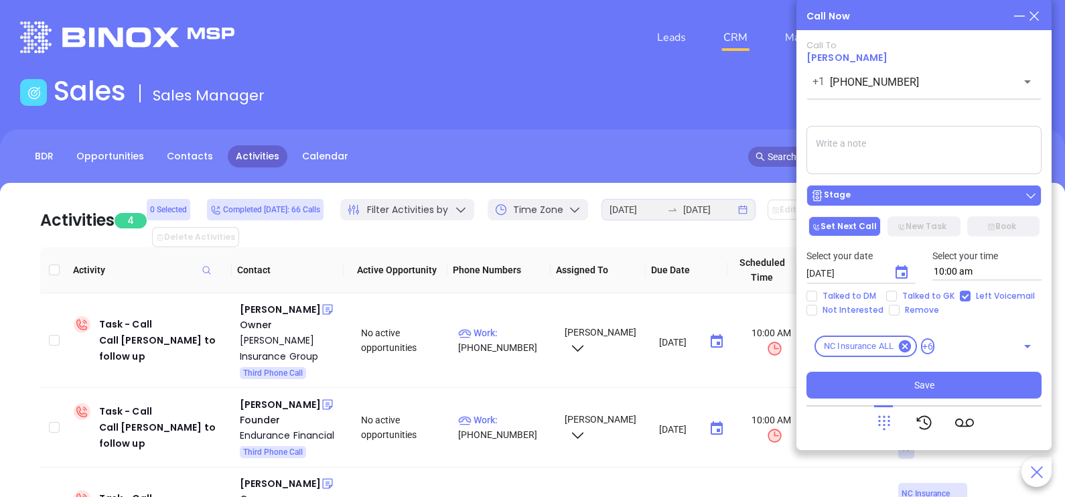
click at [929, 196] on div "Stage" at bounding box center [924, 195] width 227 height 13
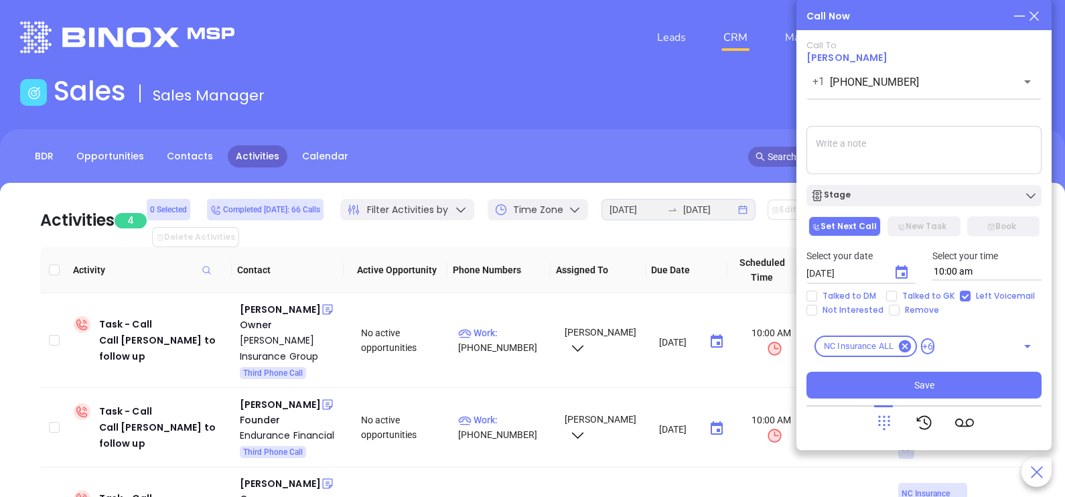
click at [919, 126] on div "Call To Alanna Messimore +1 (919) 772-0233 ​ Voicemail Drop Stage Set Next Call…" at bounding box center [924, 219] width 235 height 359
click at [901, 269] on icon "Choose date, selected date is Sep 23, 2025" at bounding box center [902, 271] width 12 height 13
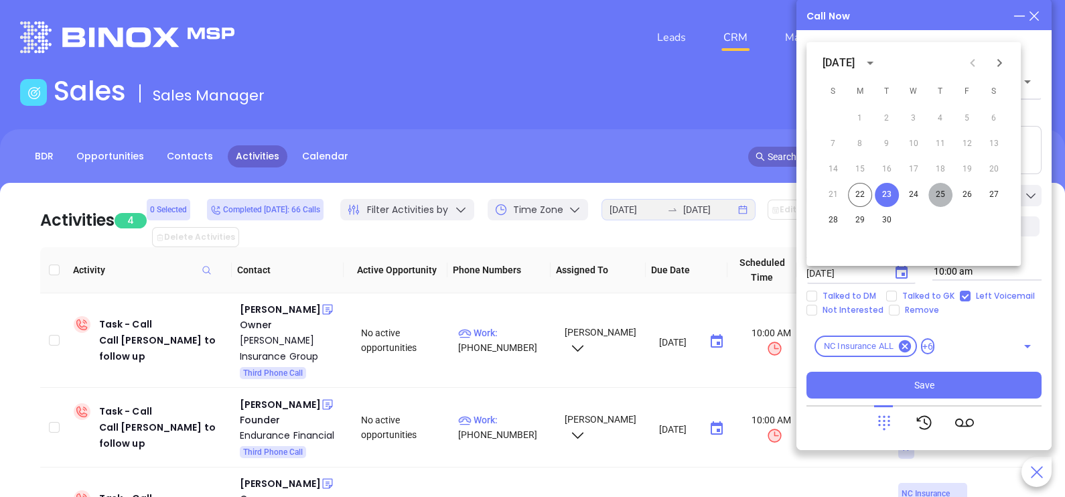
click at [935, 202] on button "25" at bounding box center [941, 195] width 24 height 24
type input "09/25/2025"
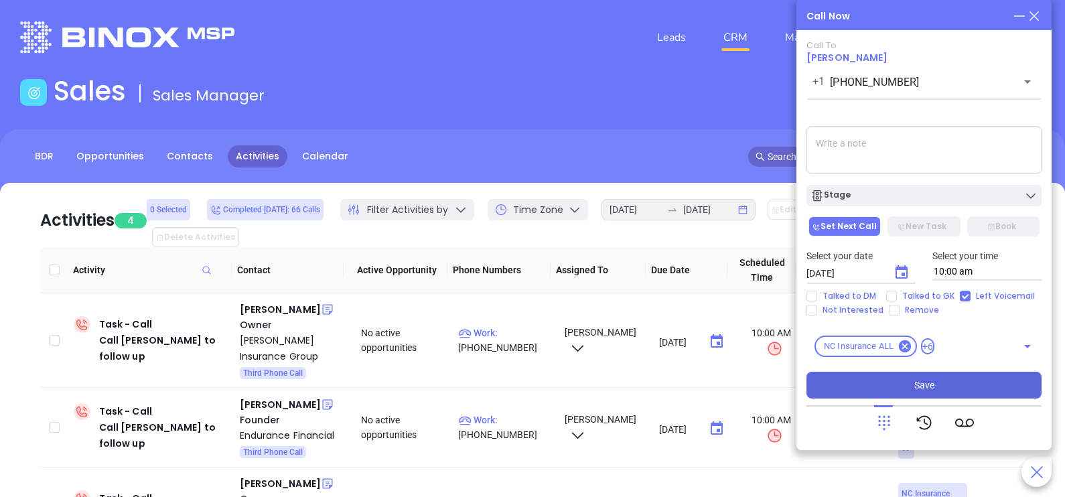
click at [915, 383] on span "Save" at bounding box center [925, 385] width 20 height 15
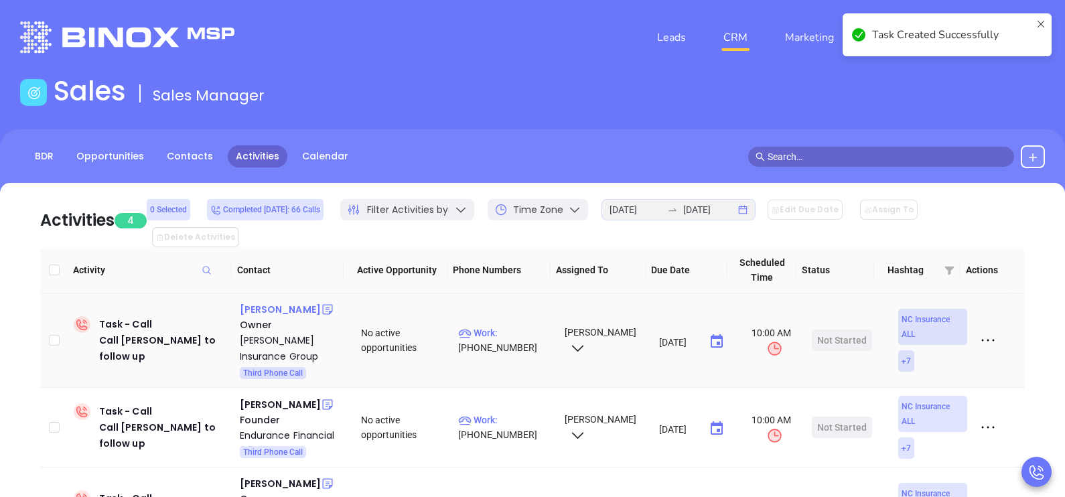
click at [275, 302] on div "Brian Burchfield" at bounding box center [280, 310] width 81 height 16
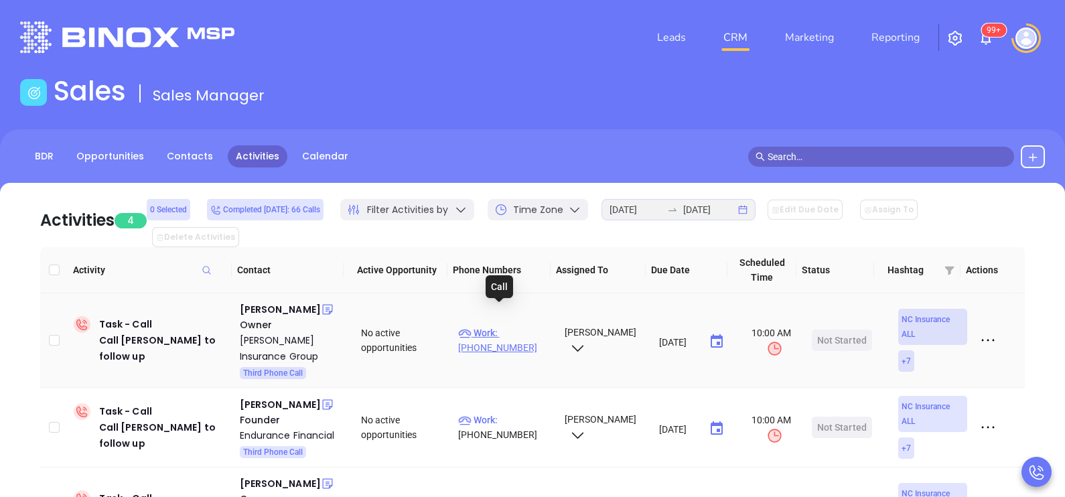
click at [516, 326] on p "Work : (704) 785-8493" at bounding box center [505, 340] width 94 height 29
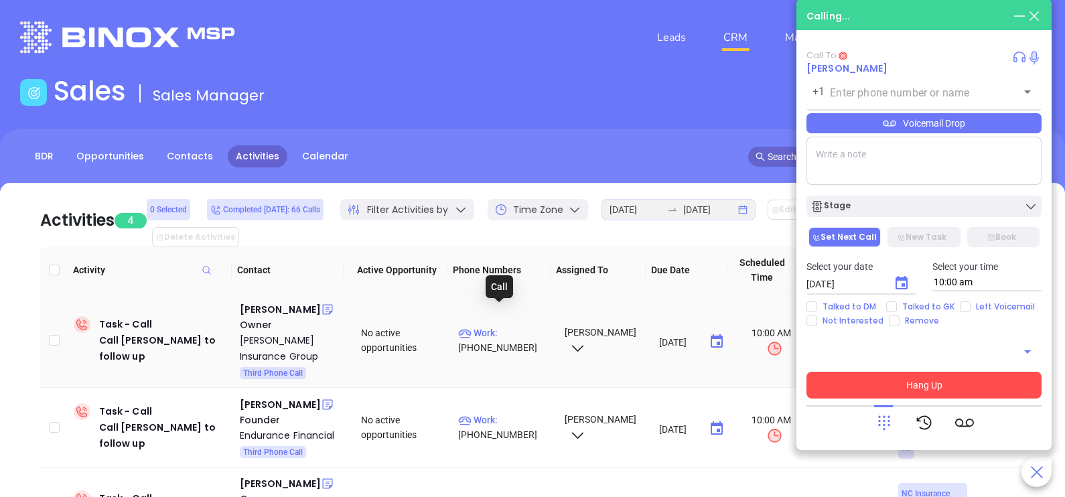
type input "[PHONE_NUMBER]"
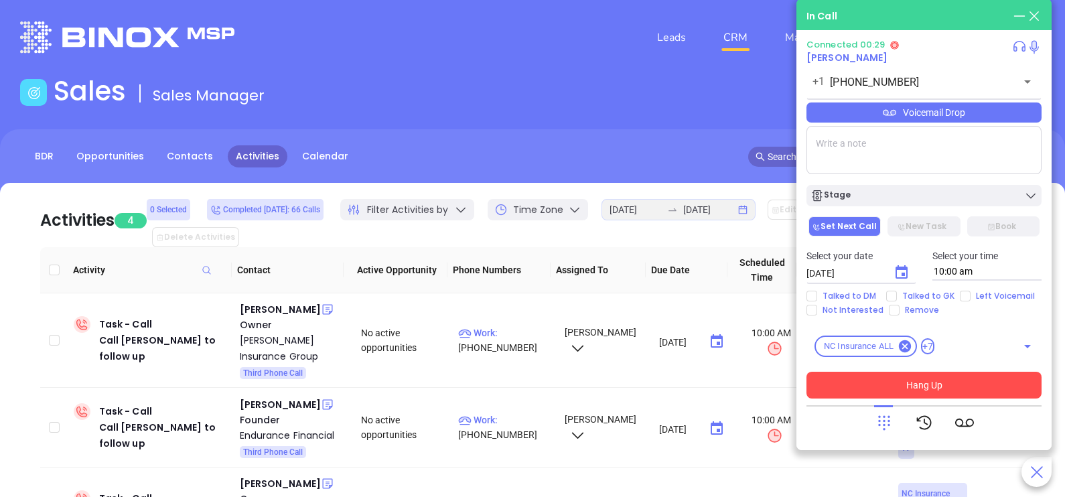
click at [888, 432] on icon at bounding box center [884, 422] width 19 height 19
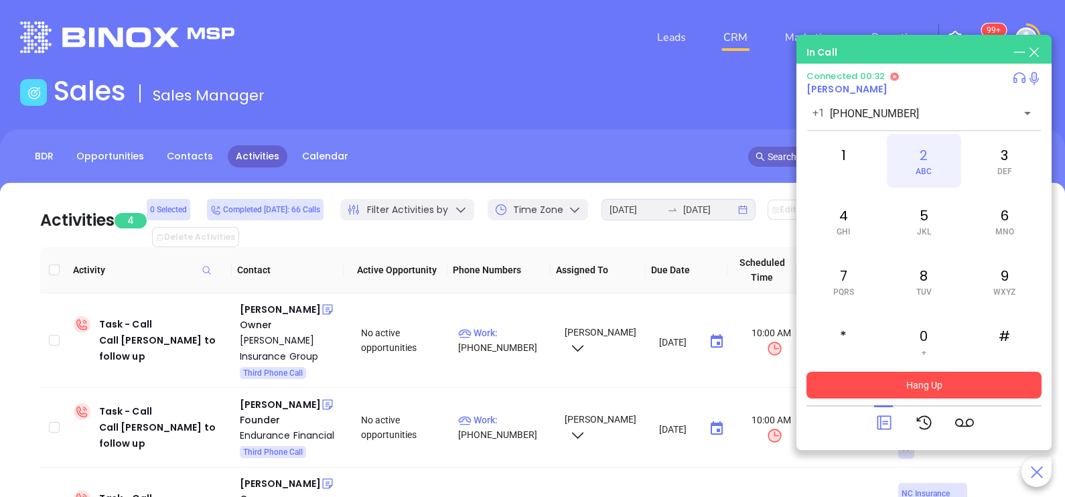
click at [921, 153] on div "2 ABC" at bounding box center [924, 161] width 74 height 54
drag, startPoint x: 921, startPoint y: 153, endPoint x: 830, endPoint y: 160, distance: 91.4
click at [830, 160] on div "1" at bounding box center [844, 161] width 74 height 54
click at [881, 419] on icon at bounding box center [884, 423] width 14 height 14
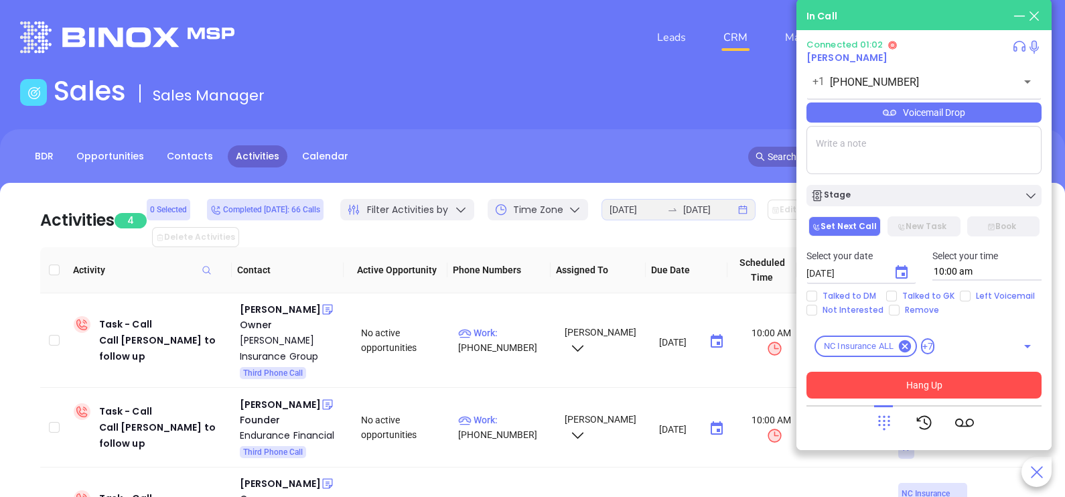
click at [958, 119] on div "Voicemail Drop" at bounding box center [924, 113] width 235 height 20
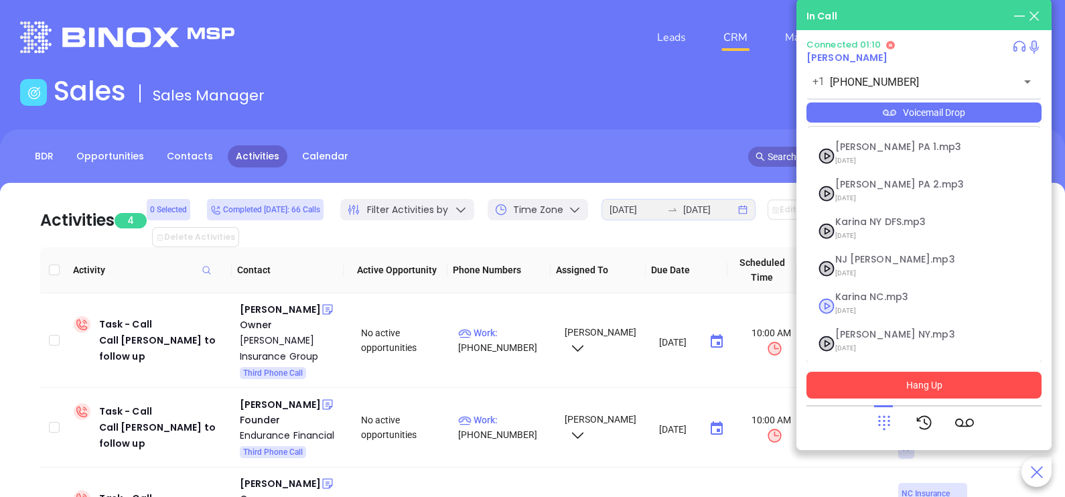
click at [866, 298] on span "Karina NC.mp3" at bounding box center [908, 297] width 145 height 10
checkbox input "true"
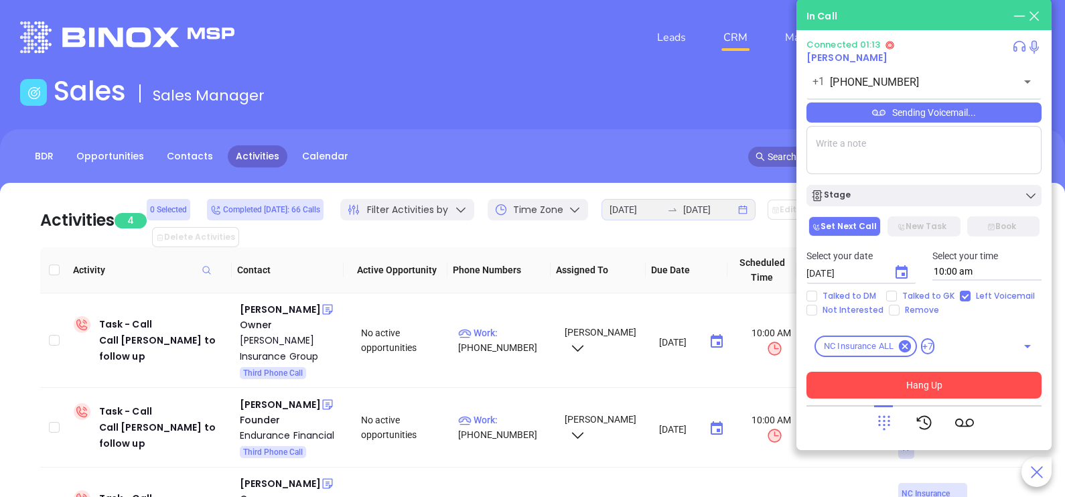
click at [944, 389] on button "Hang Up" at bounding box center [924, 385] width 235 height 27
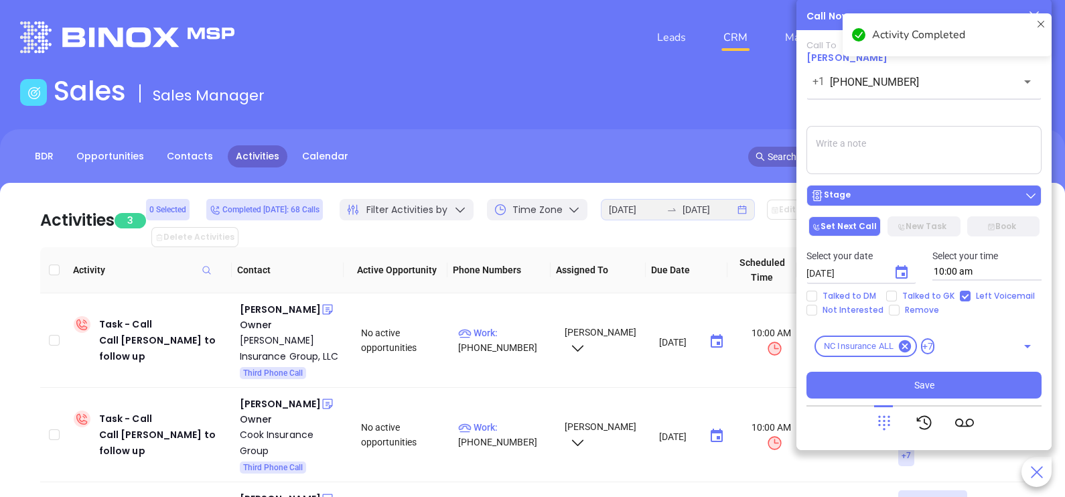
click at [921, 202] on div "Stage" at bounding box center [924, 195] width 227 height 13
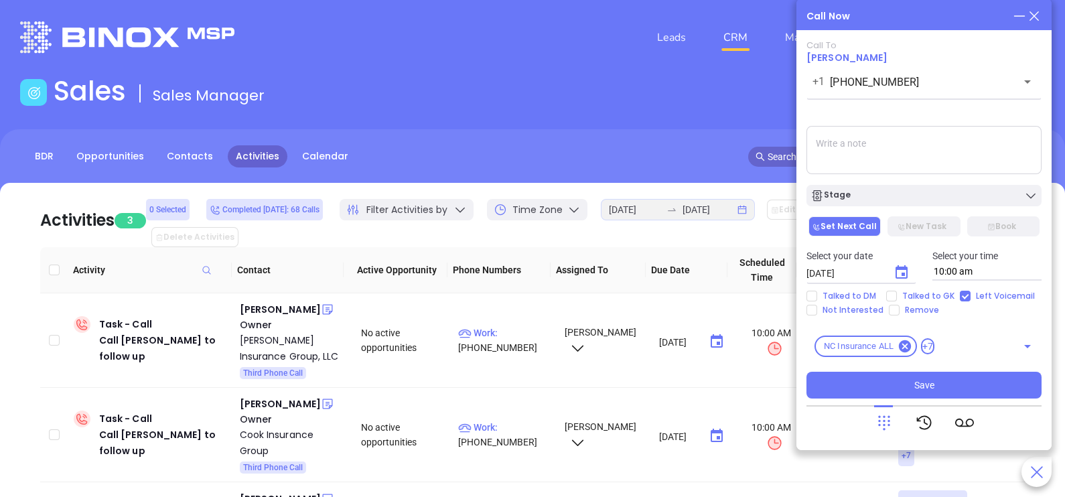
click at [921, 162] on textarea at bounding box center [924, 150] width 235 height 48
click at [898, 275] on icon "Choose date, selected date is Sep 23, 2025" at bounding box center [902, 273] width 16 height 16
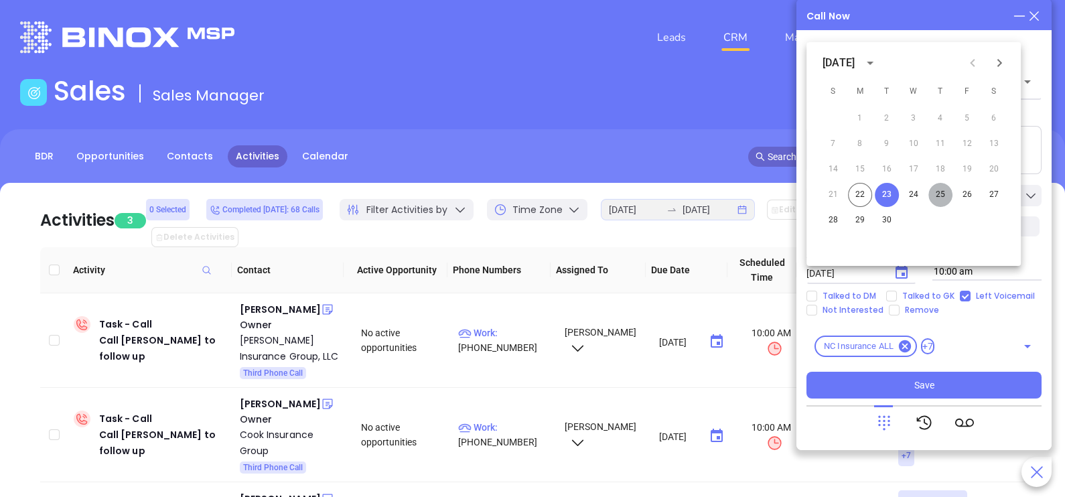
click at [944, 193] on button "25" at bounding box center [941, 195] width 24 height 24
type input "09/25/2025"
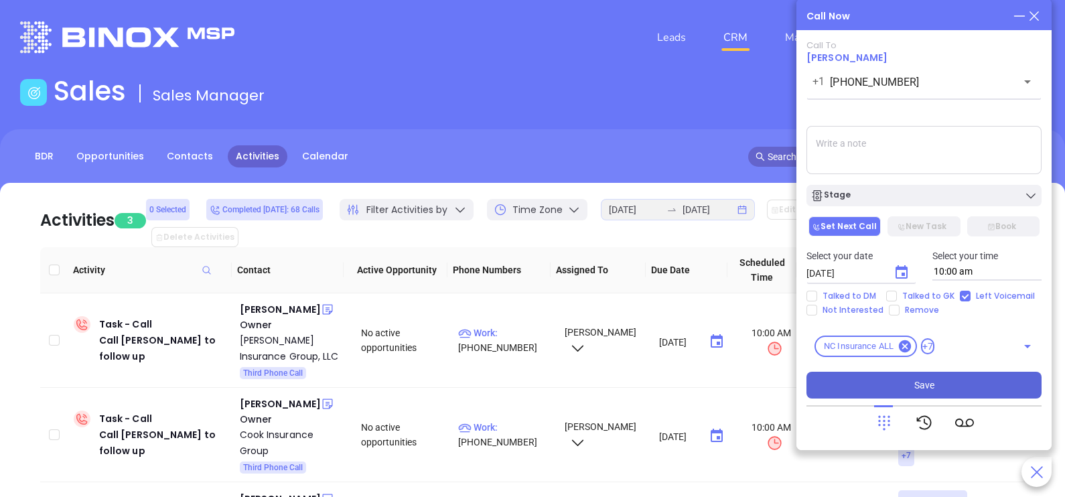
click at [966, 388] on button "Save" at bounding box center [924, 385] width 235 height 27
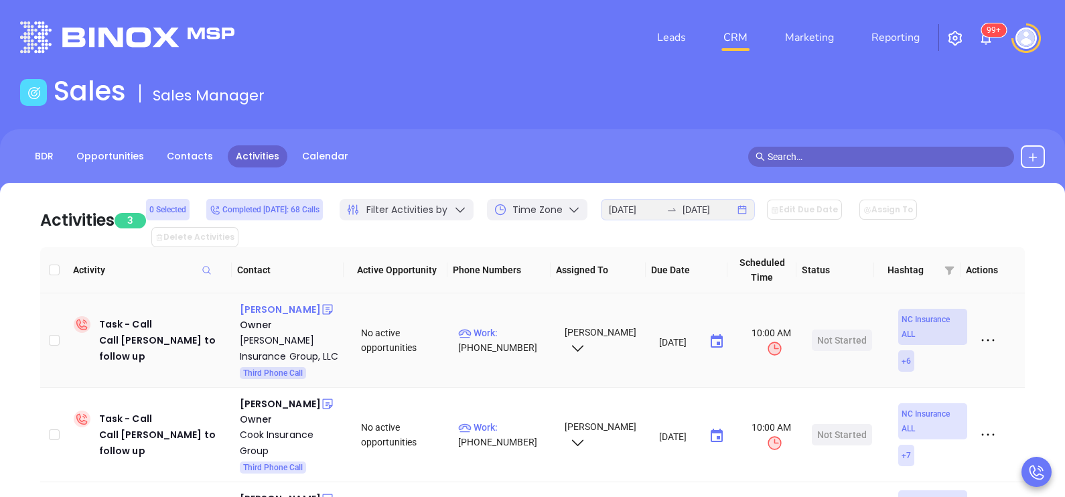
click at [268, 302] on div "Tracy Snider" at bounding box center [280, 310] width 81 height 16
click at [483, 328] on span "Work :" at bounding box center [478, 333] width 40 height 11
type input "(704) 872-1999"
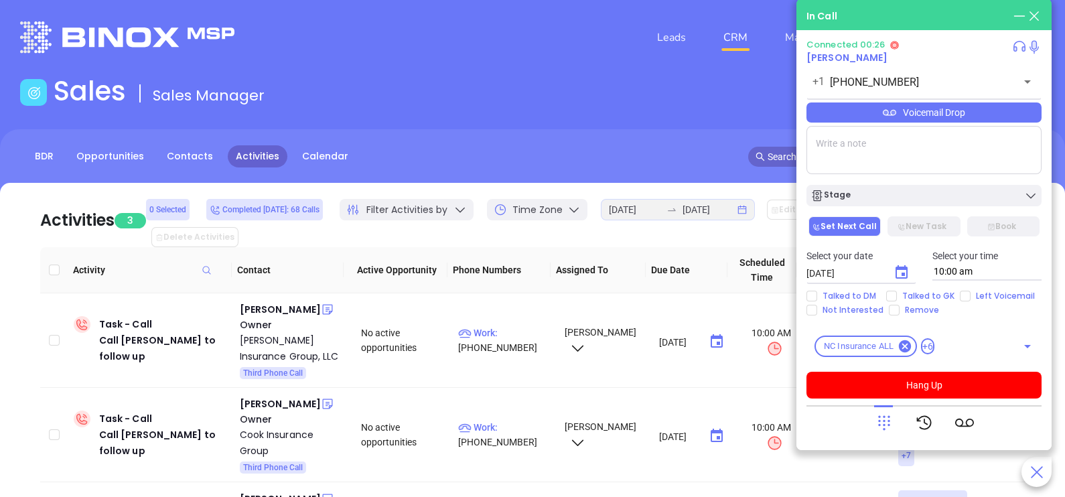
click at [926, 117] on div "Voicemail Drop" at bounding box center [924, 113] width 235 height 20
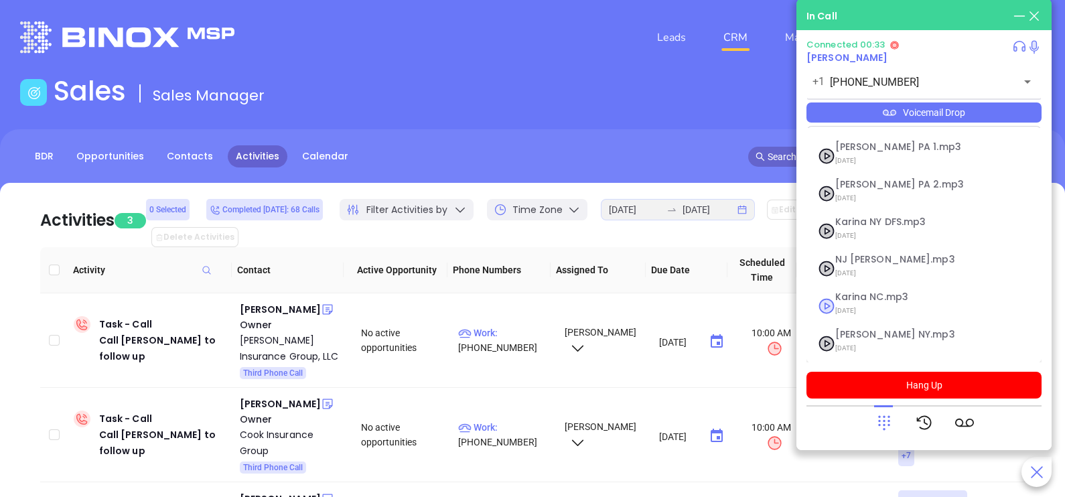
click at [874, 308] on span "09/10/2025" at bounding box center [908, 310] width 145 height 17
checkbox input "true"
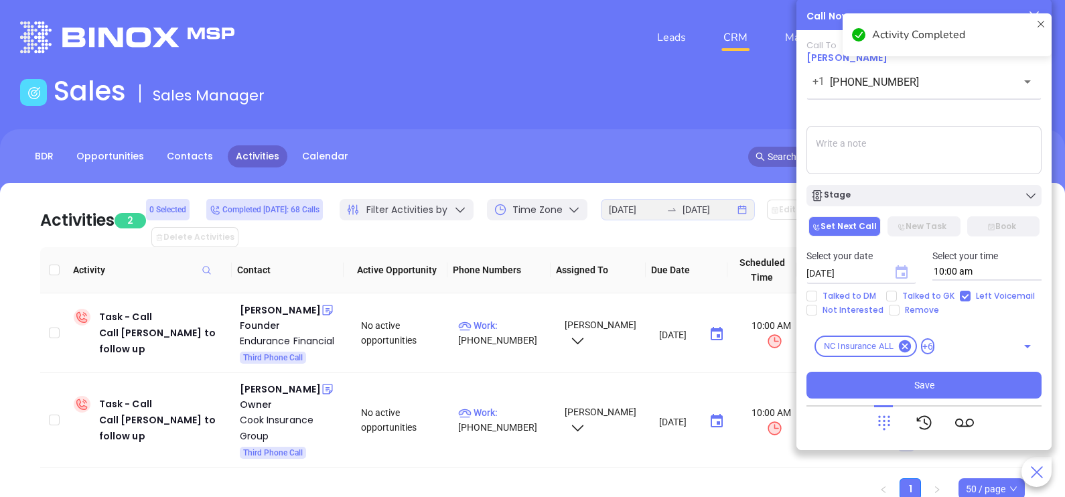
click at [898, 270] on icon "Choose date, selected date is Sep 23, 2025" at bounding box center [902, 271] width 12 height 13
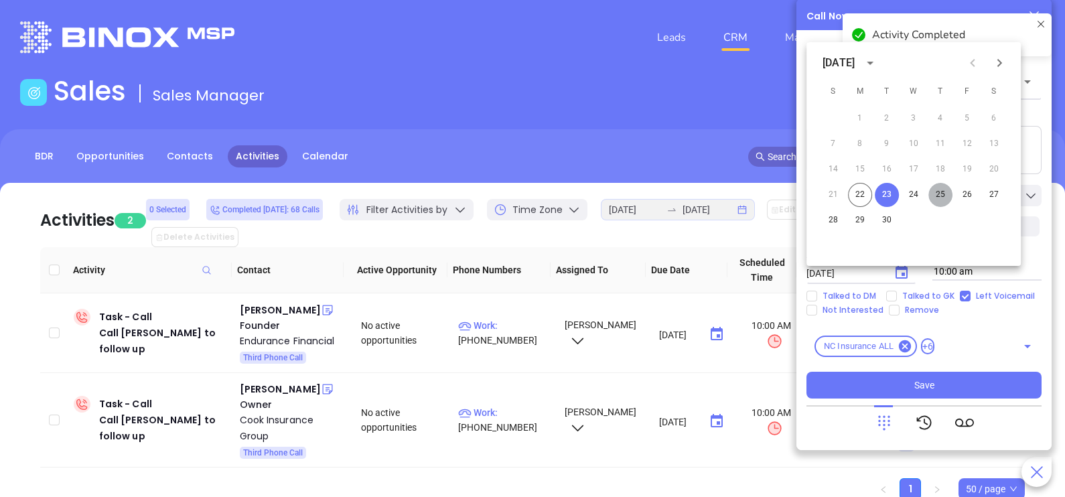
click at [942, 194] on button "25" at bounding box center [941, 195] width 24 height 24
type input "09/25/2025"
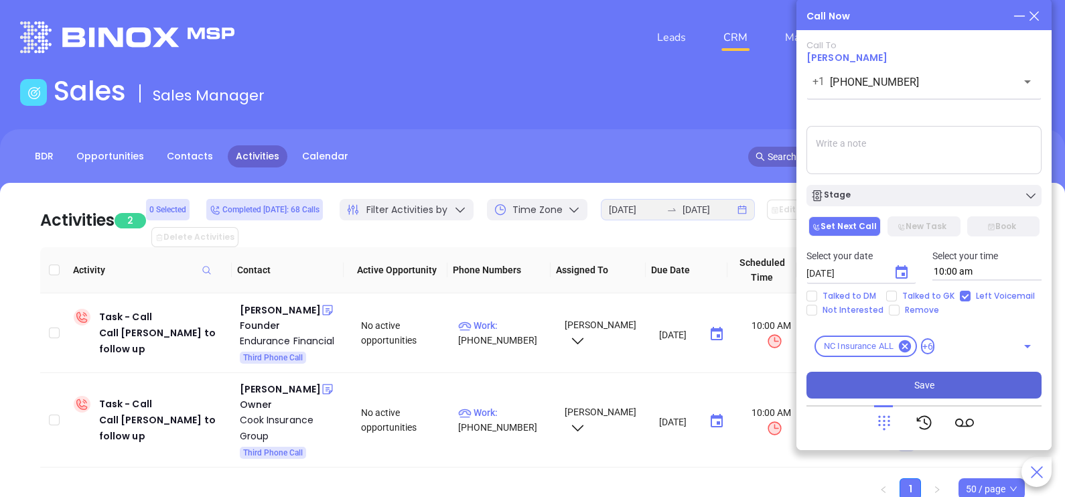
click at [925, 384] on span "Save" at bounding box center [925, 385] width 20 height 15
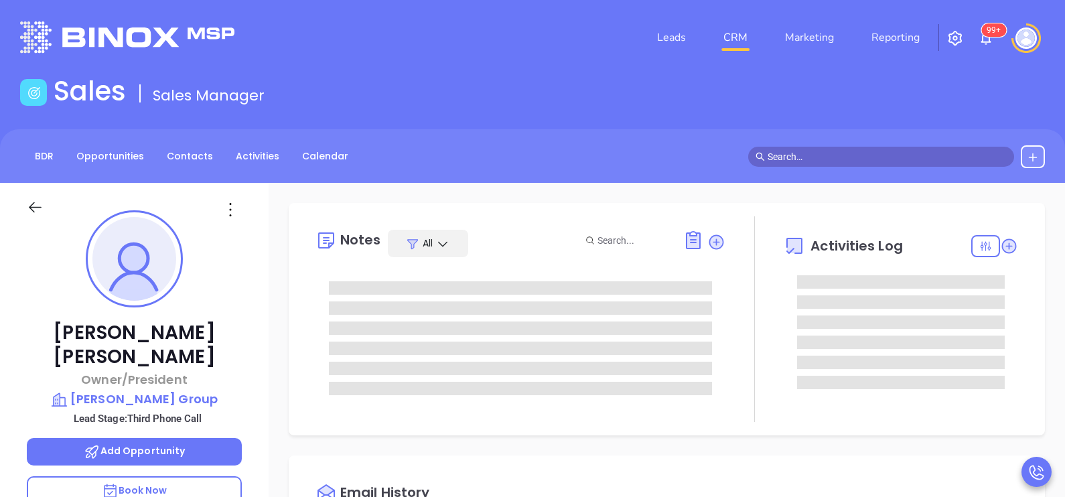
type input "[PERSON_NAME]"
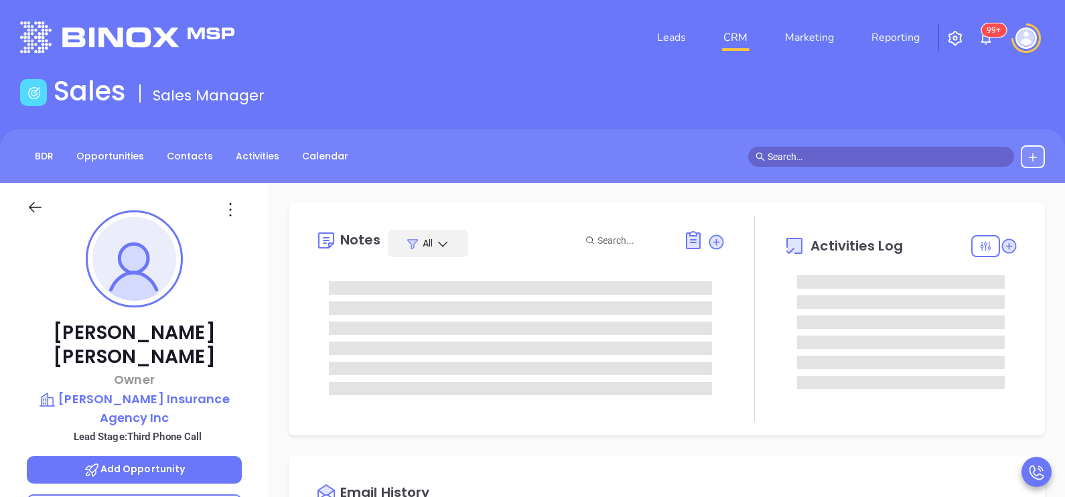
type input "[PERSON_NAME]"
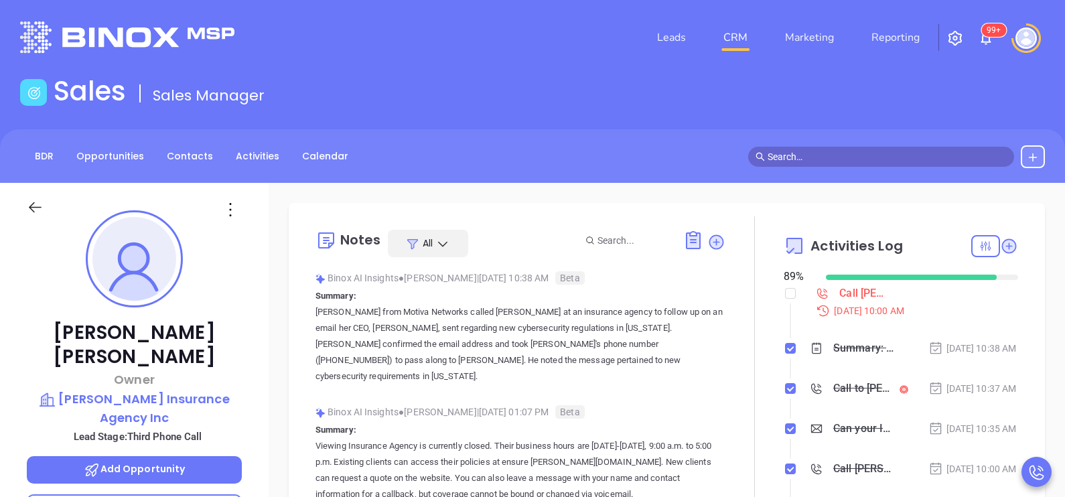
scroll to position [389, 0]
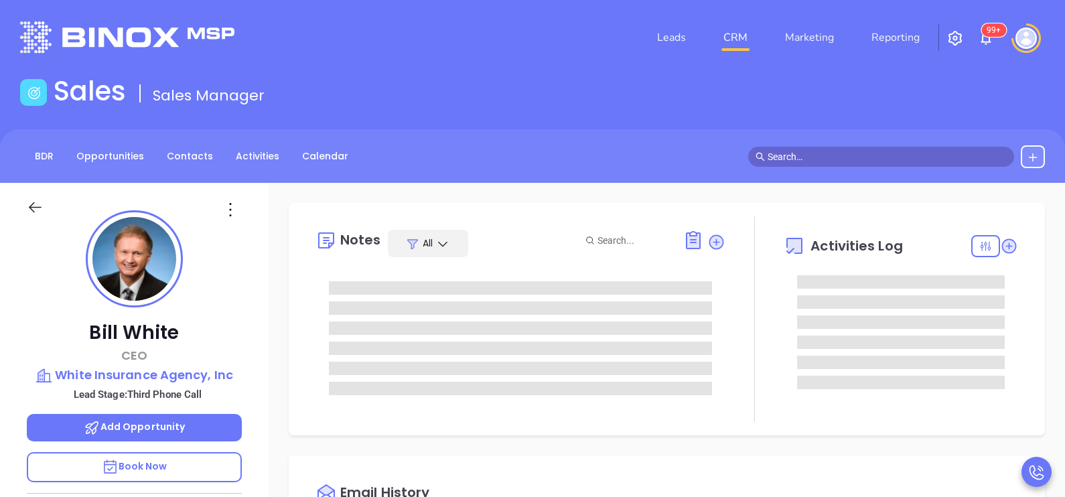
type input "[PERSON_NAME]"
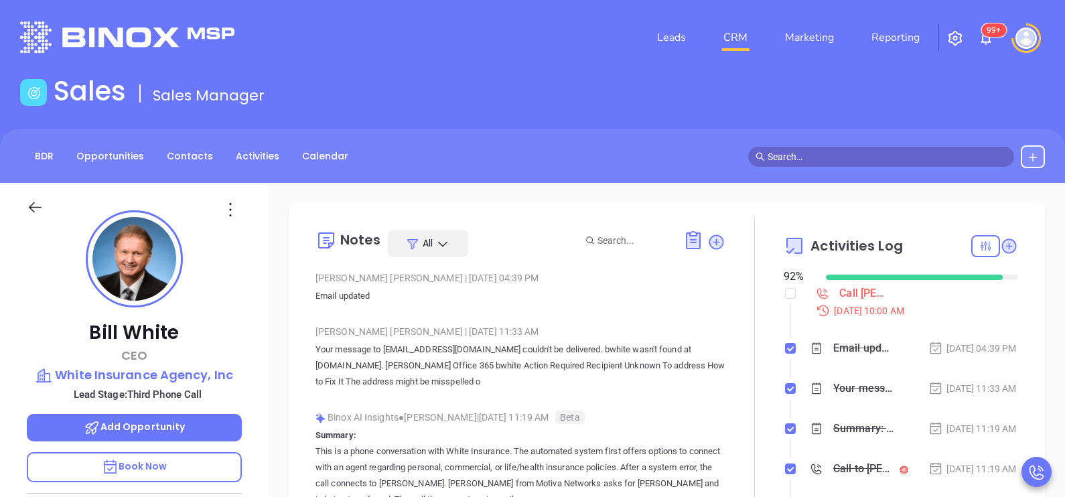
scroll to position [389, 0]
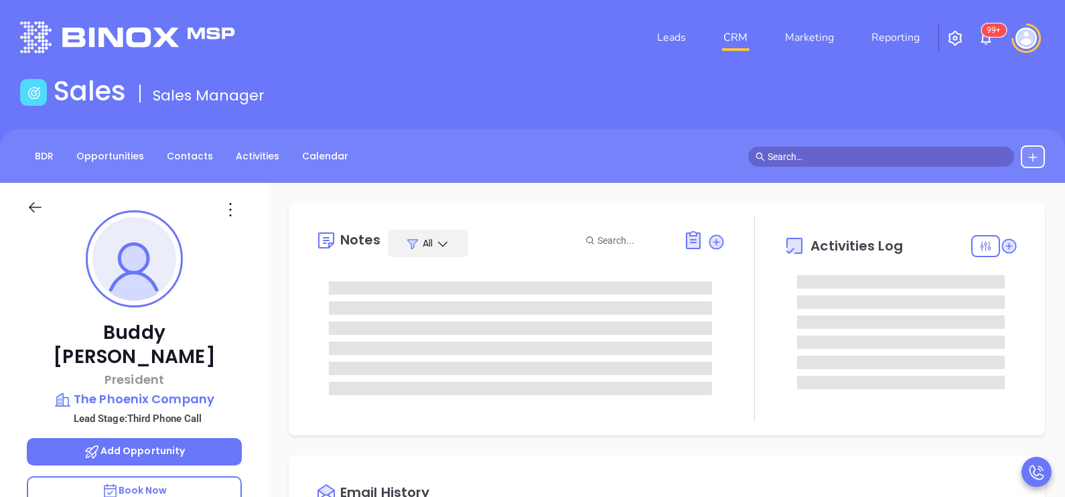
type input "[PERSON_NAME]"
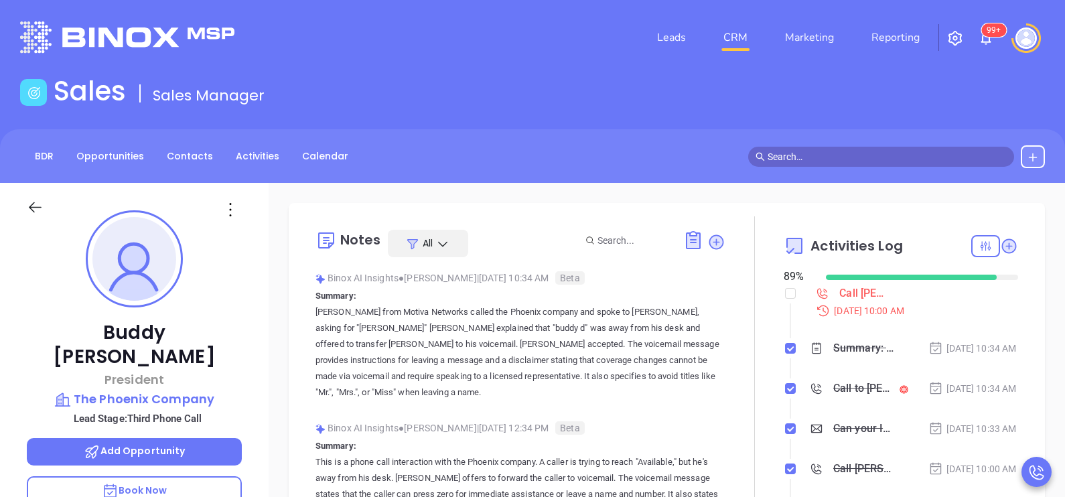
scroll to position [389, 0]
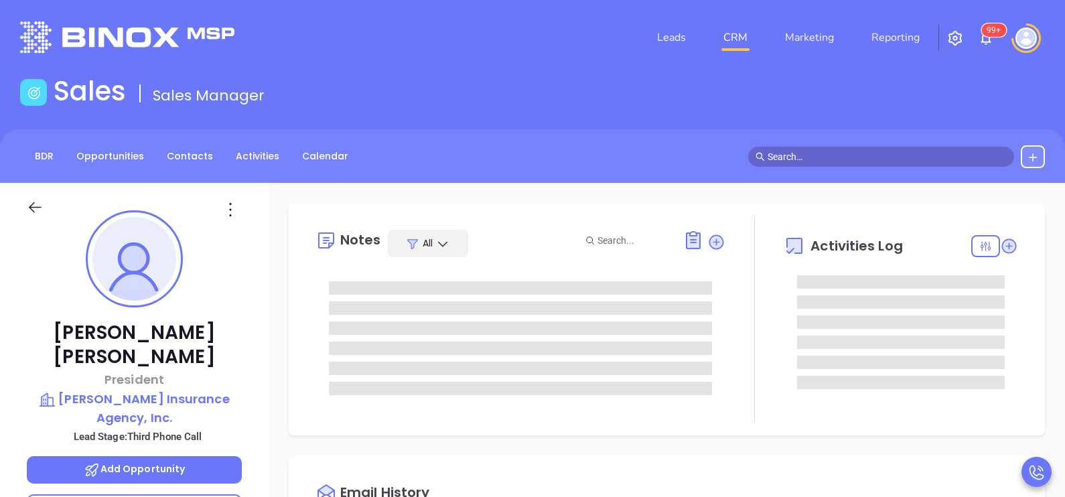
type input "[PERSON_NAME]"
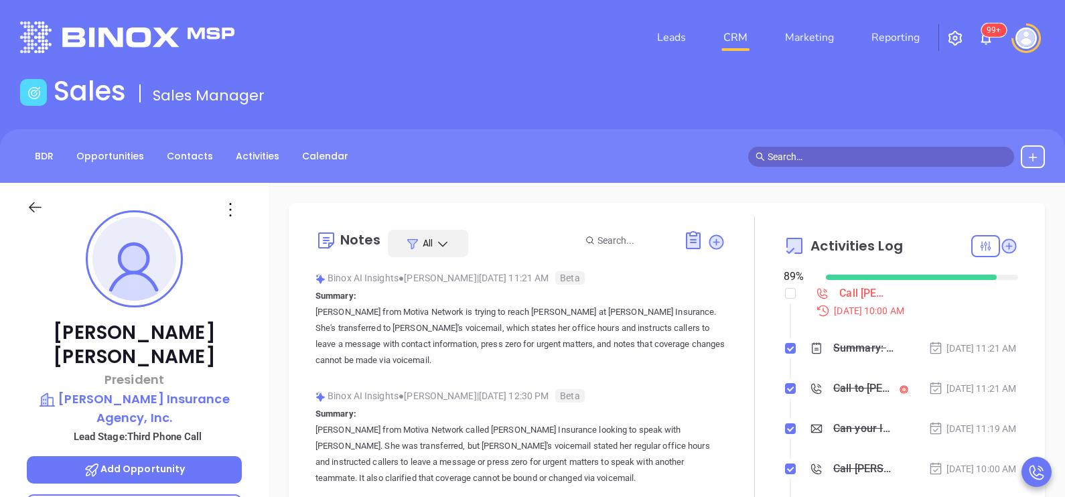
scroll to position [389, 0]
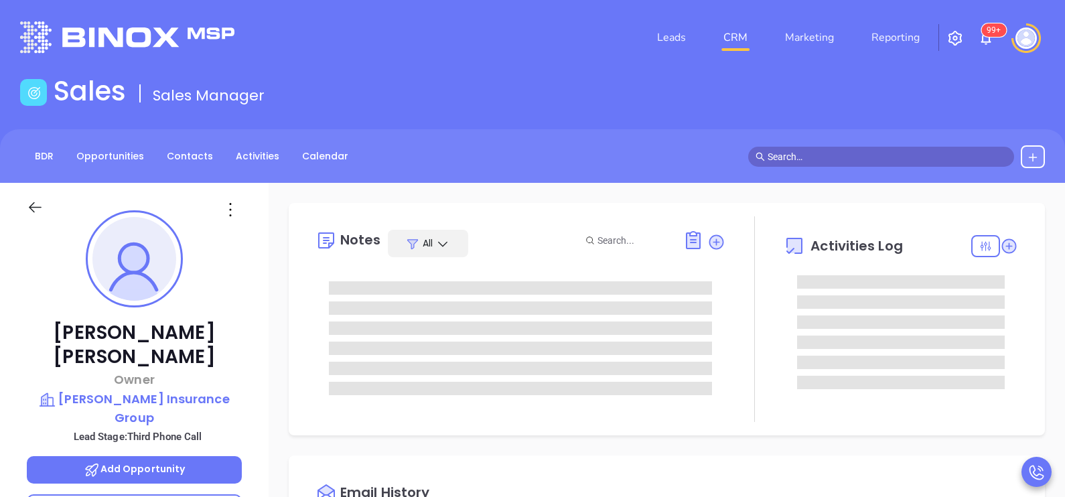
type input "[PERSON_NAME]"
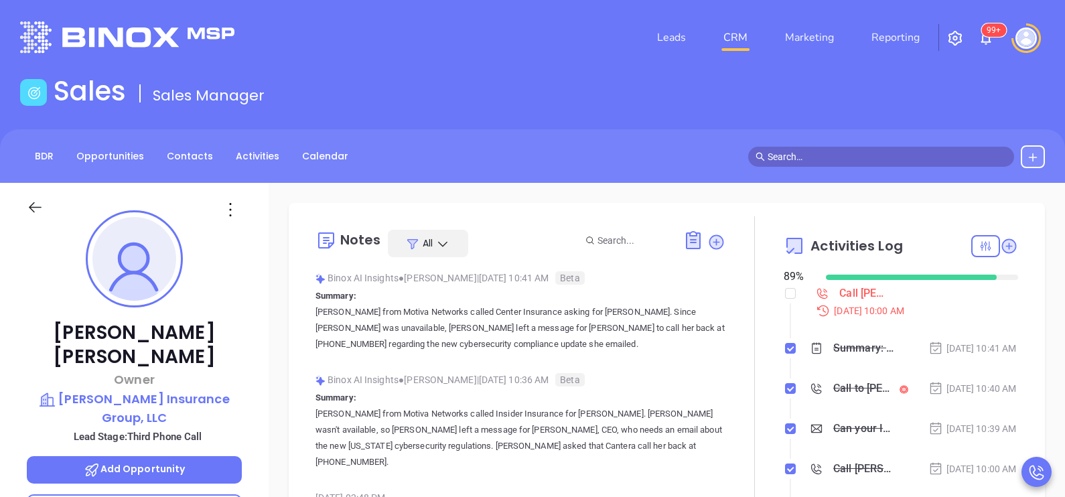
scroll to position [389, 0]
